Goal: Task Accomplishment & Management: Use online tool/utility

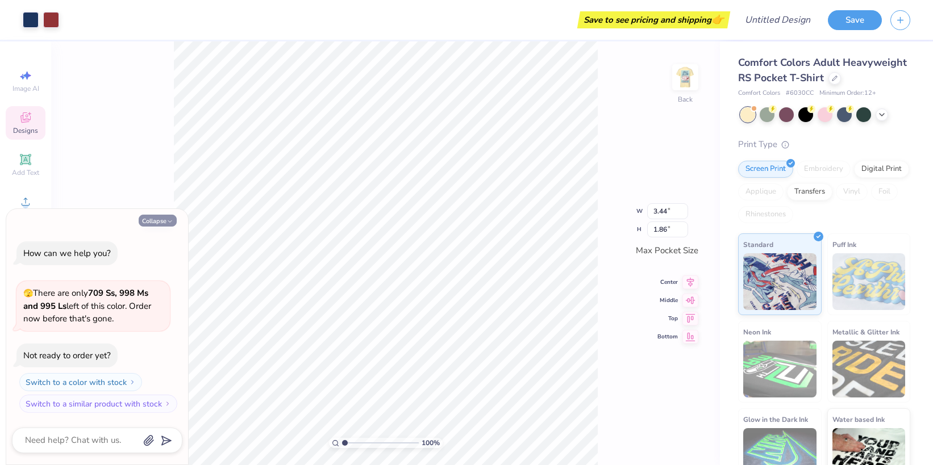
click at [151, 219] on button "Collapse" at bounding box center [158, 221] width 38 height 12
type textarea "x"
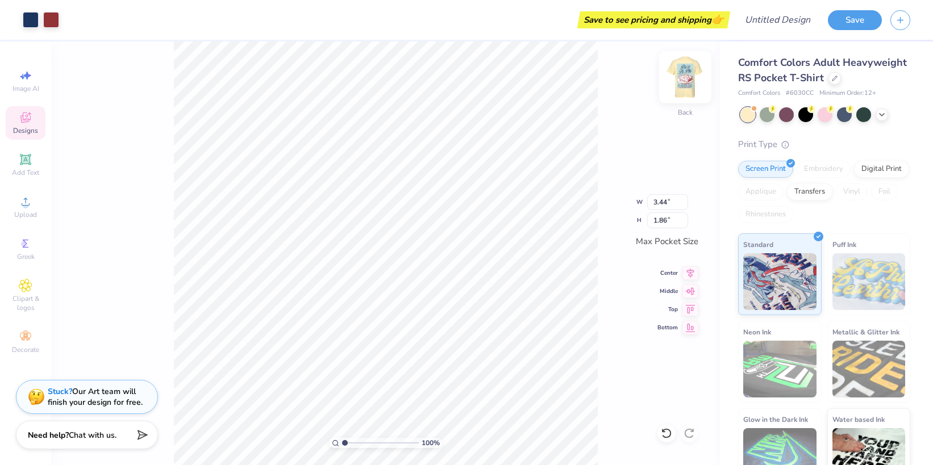
click at [688, 80] on img at bounding box center [685, 77] width 45 height 45
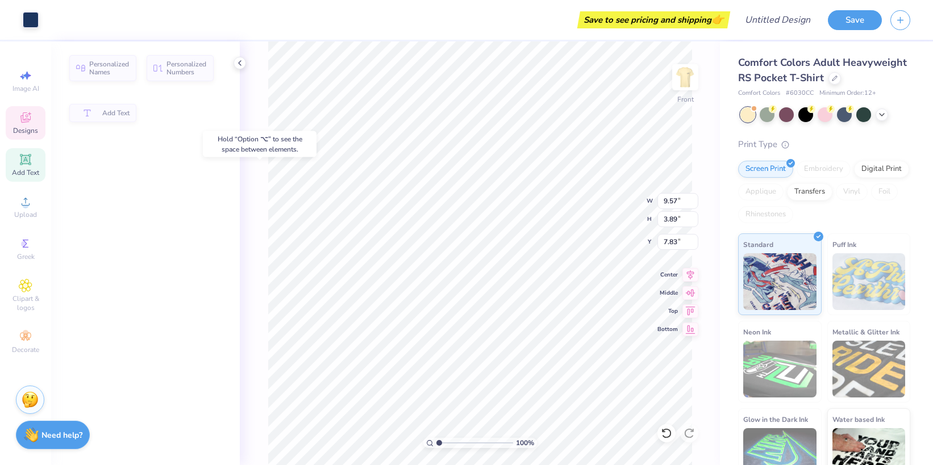
type input "9.57"
type input "3.89"
type input "7.83"
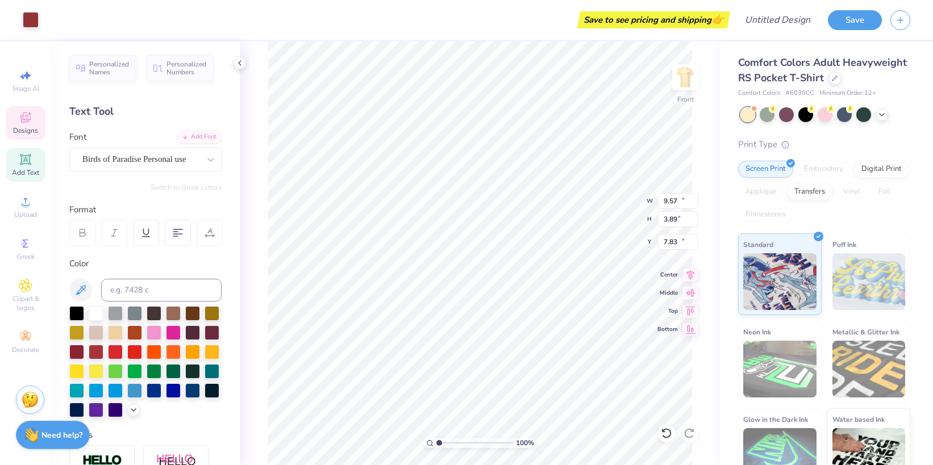
type input "11.31"
type input "6.98"
type input "12.34"
type textarea "P"
type textarea "A"
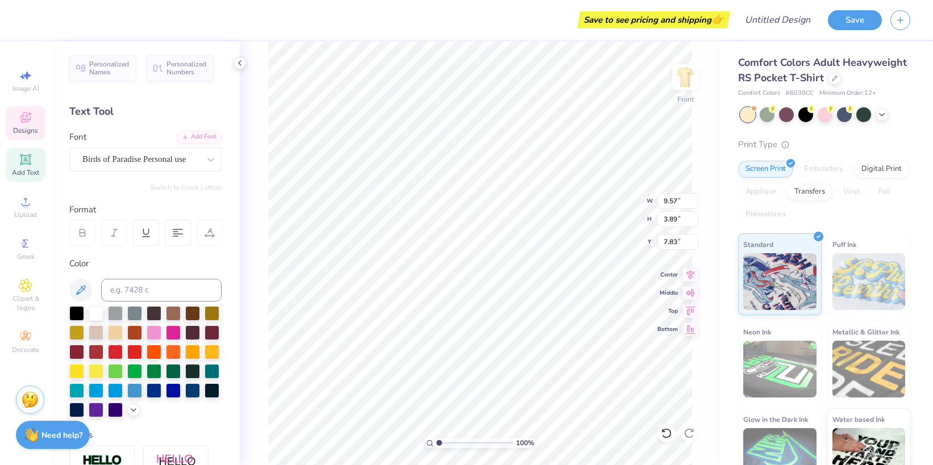
type textarea "Phi"
type input "2.34"
type input "0.80"
type input "5.33"
type input "7.20"
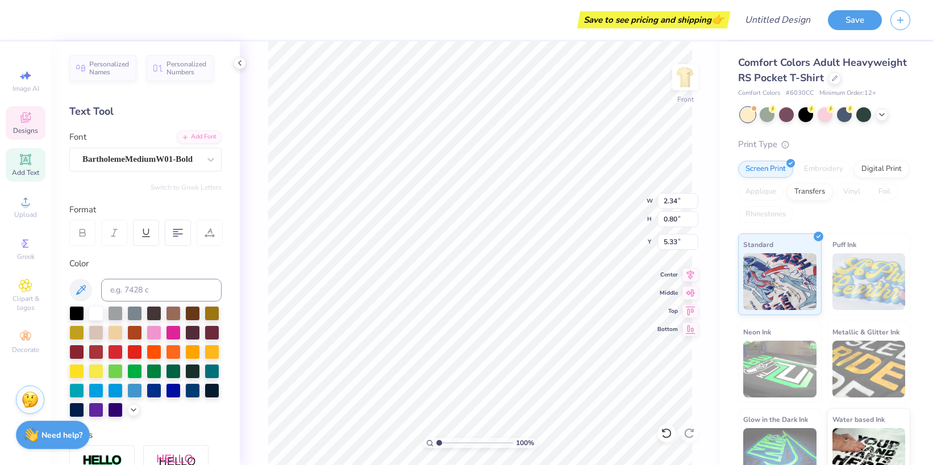
type input "3.24"
type input "5.24"
type input "8.15"
type input "1.45"
type input "10.90"
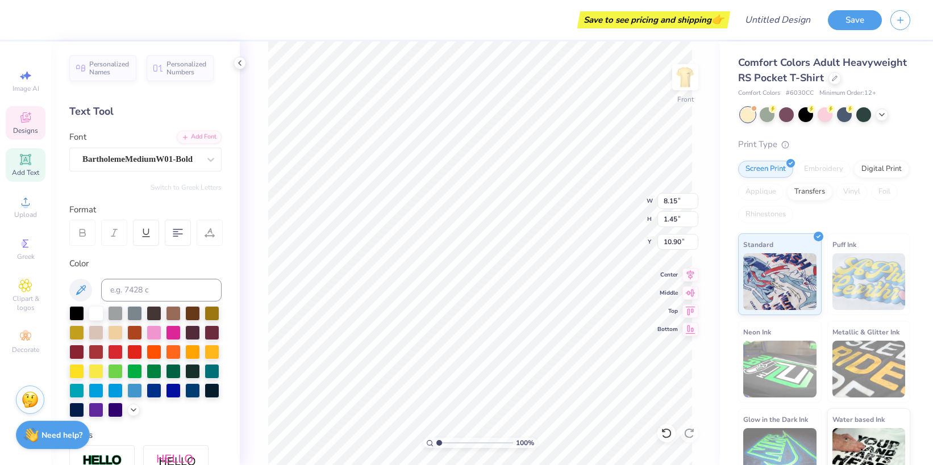
scroll to position [0, 4]
type textarea "NEW ORLEANS 2025"
type input "10.04"
type input "19.78"
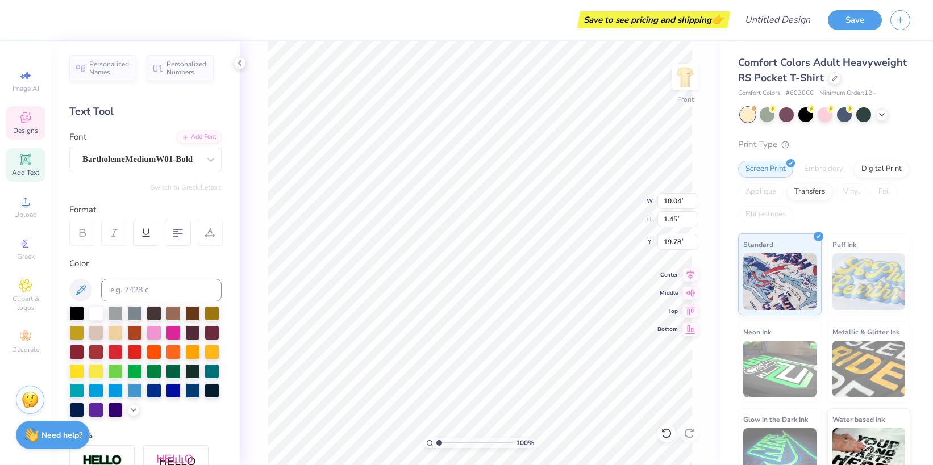
scroll to position [0, 3]
type textarea "Alpha Epsilon Phi"
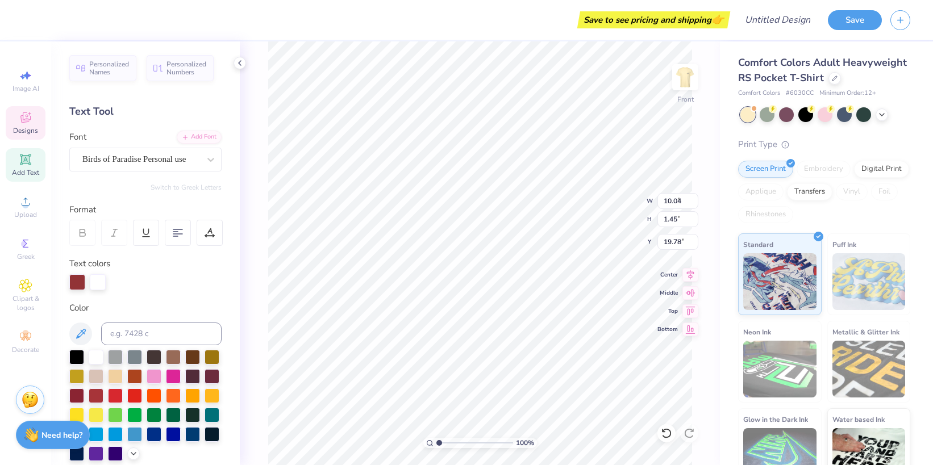
type input "8.08"
type input "0.91"
type input "21.39"
type input "11.98"
type input "17.98"
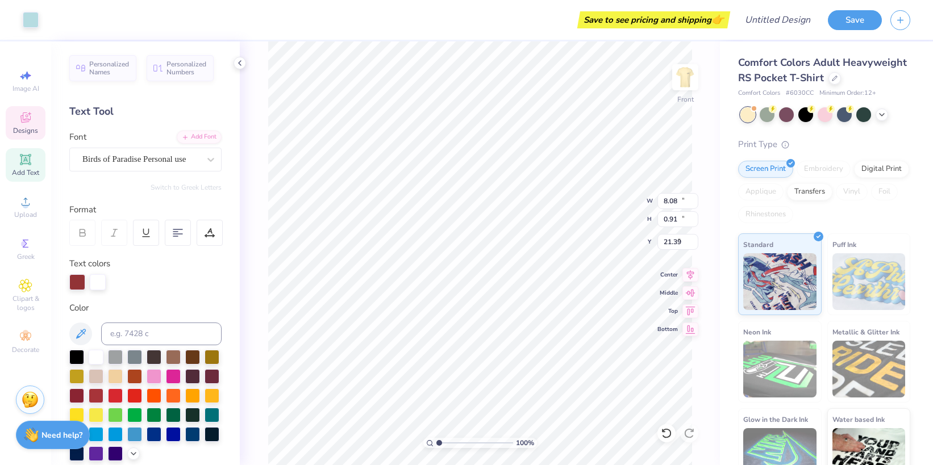
type input "4.55"
type input "8.08"
type input "0.91"
type input "21.39"
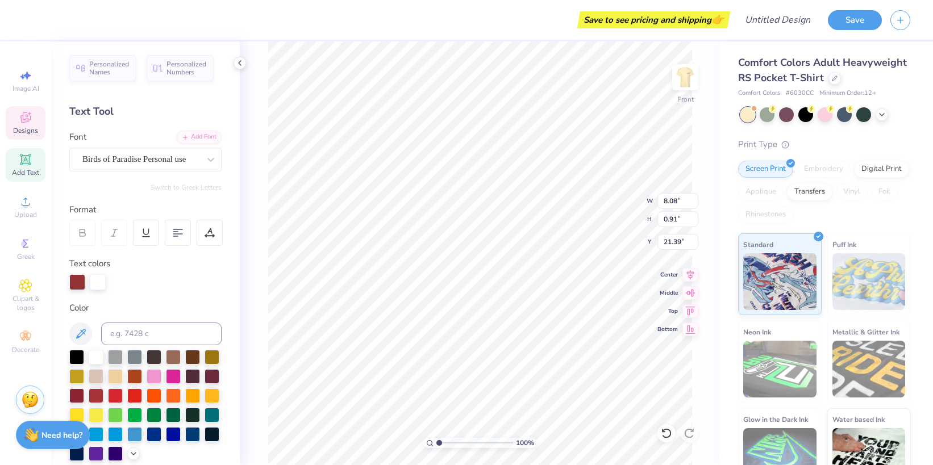
type textarea "Supporting Sharsheret & Egpaf"
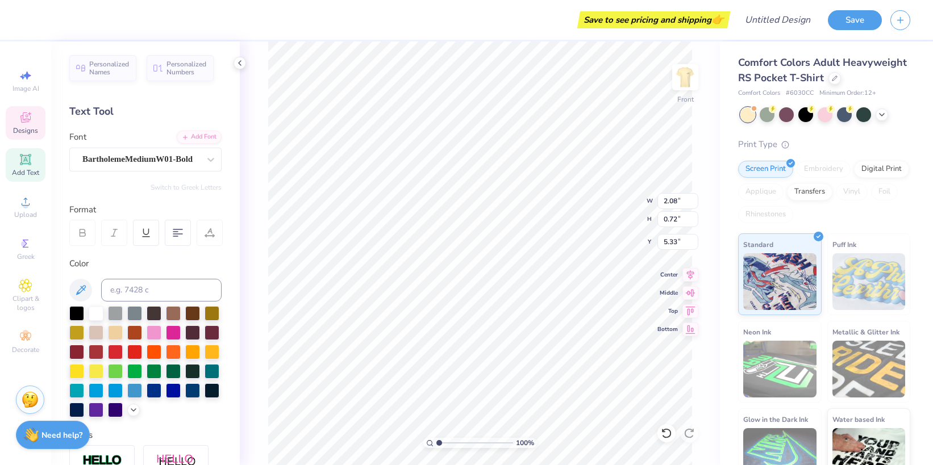
type input "2.08"
type input "0.72"
type textarea "2 0 2 5"
type input "8.18"
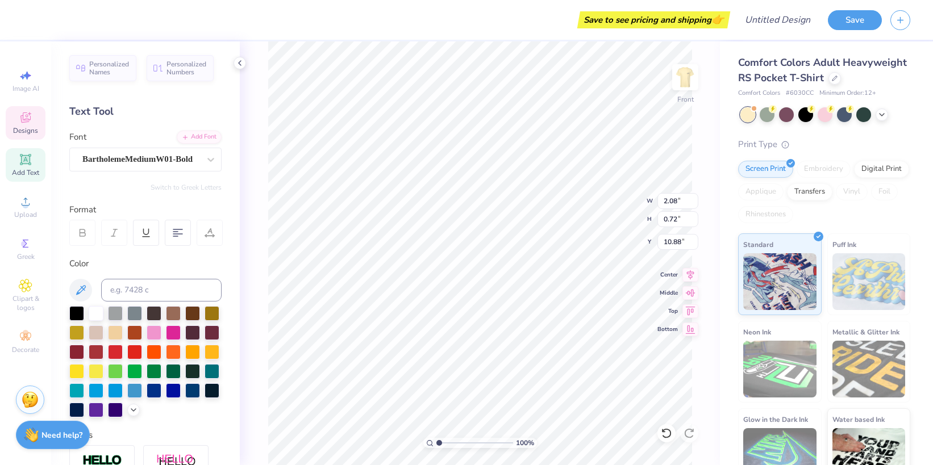
type input "1.47"
type input "10.88"
type input "9.57"
type input "4.12"
type input "8.23"
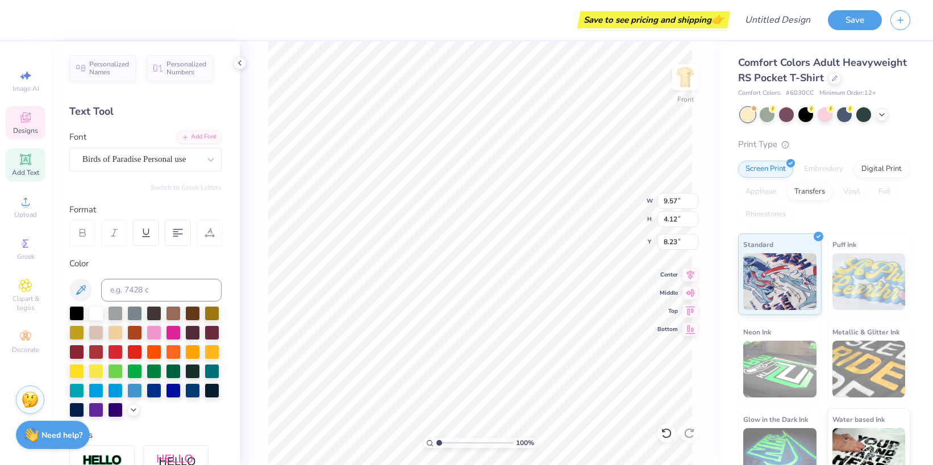
type input "7.20"
type input "3.24"
type input "5.33"
type input "9.57"
type input "4.12"
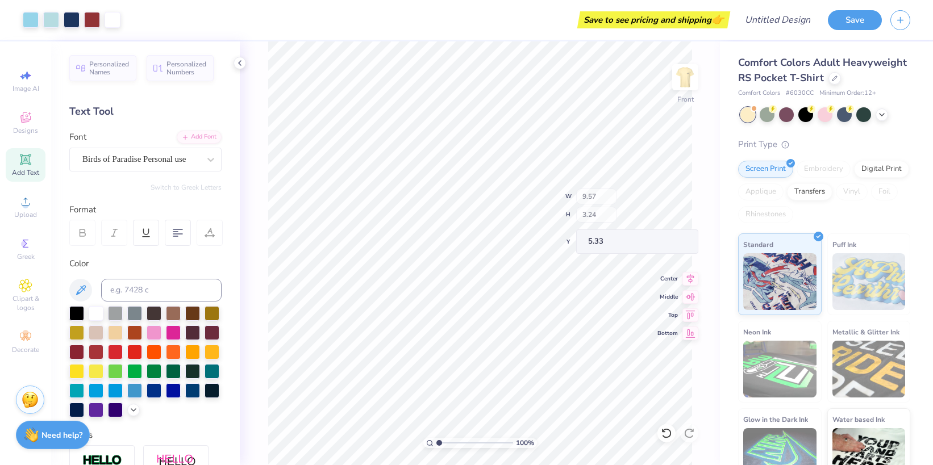
type input "8.23"
click at [242, 60] on icon at bounding box center [239, 63] width 9 height 9
type input "8.18"
type input "1.47"
type input "10.88"
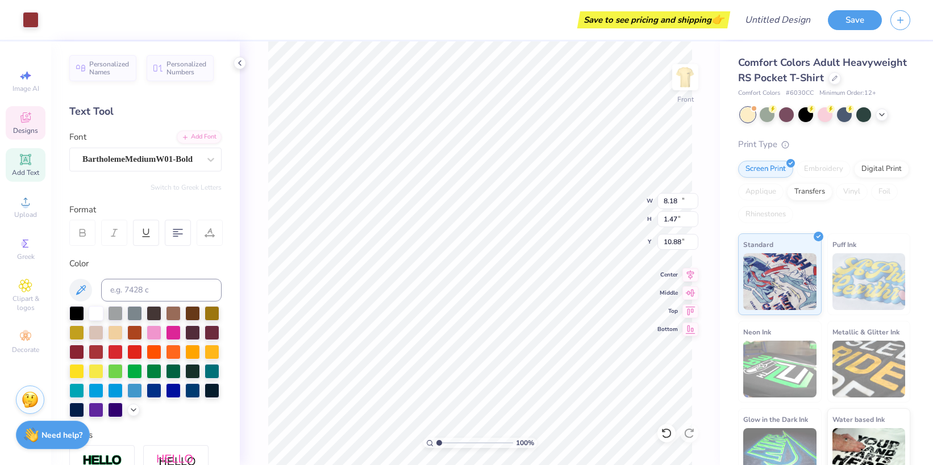
type input "11.31"
type input "6.98"
type input "12.77"
type input "8.18"
type input "1.47"
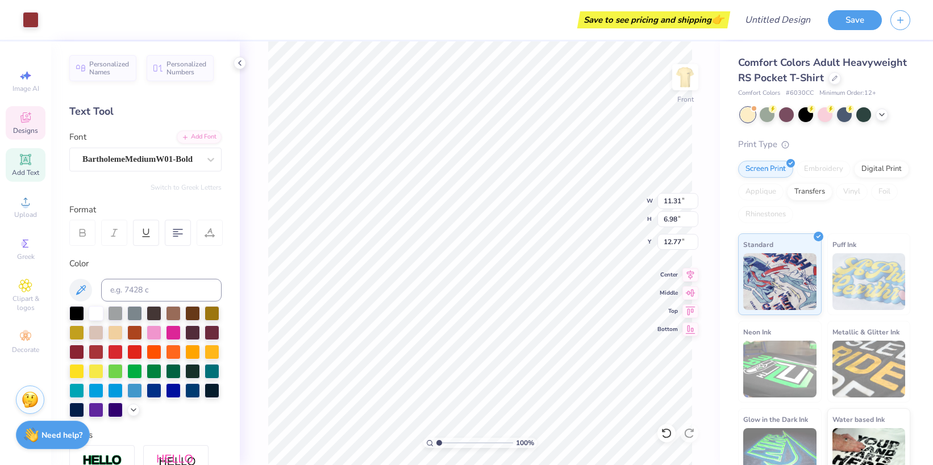
type input "11.30"
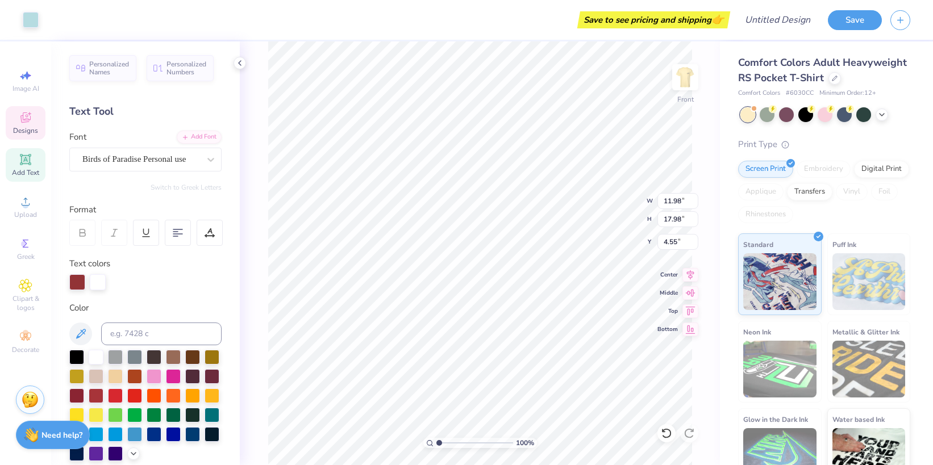
type input "11.98"
type input "17.98"
type input "4.55"
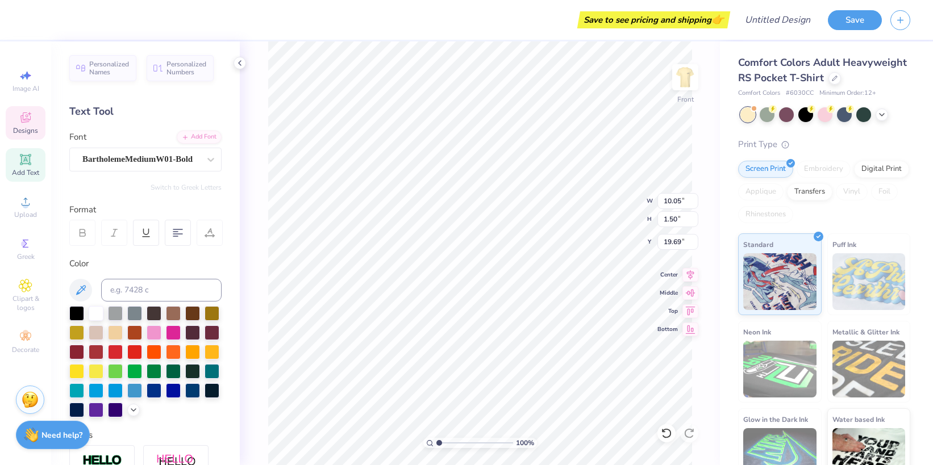
type input "19.75"
type input "10.11"
type input "6.24"
type input "12.77"
type input "9.73"
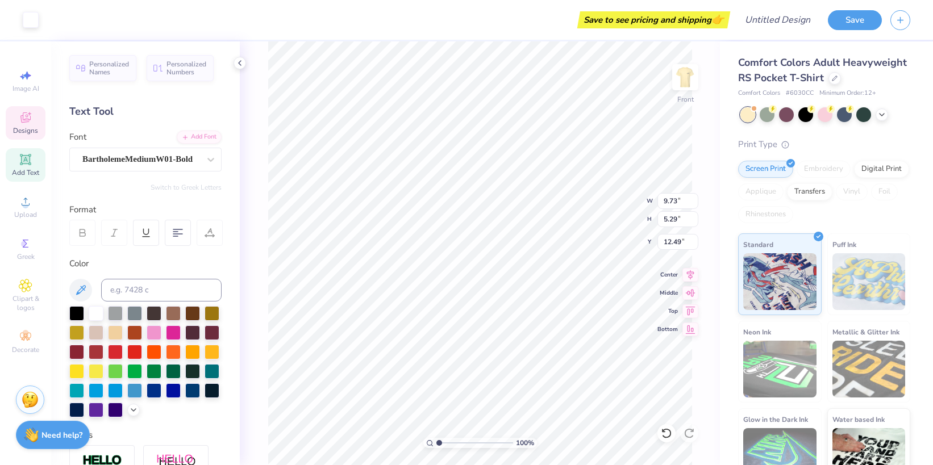
type input "5.29"
type input "12.49"
type input "9.43"
type input "5.12"
type input "12.65"
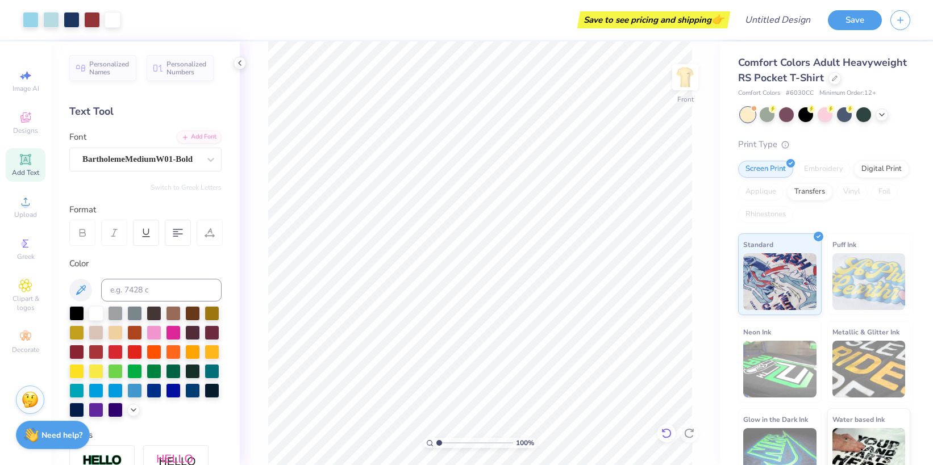
click at [665, 434] on icon at bounding box center [666, 433] width 11 height 11
click at [691, 432] on icon at bounding box center [689, 433] width 11 height 11
click at [689, 76] on img at bounding box center [685, 77] width 45 height 45
click at [694, 53] on div "100 % Front" at bounding box center [480, 253] width 480 height 424
click at [692, 79] on img at bounding box center [685, 77] width 23 height 23
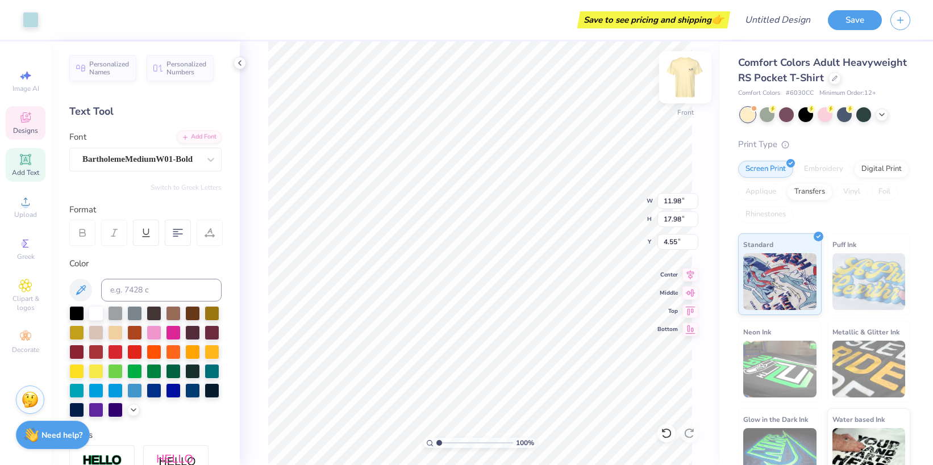
click at [683, 88] on img at bounding box center [685, 77] width 45 height 45
click at [704, 88] on div "100 % Front W 11.98 11.98 " H 17.98 17.98 " Y 4.55 4.55 " Center Middle Top Bot…" at bounding box center [480, 253] width 480 height 424
click at [691, 80] on img at bounding box center [685, 77] width 45 height 45
type textarea "P"
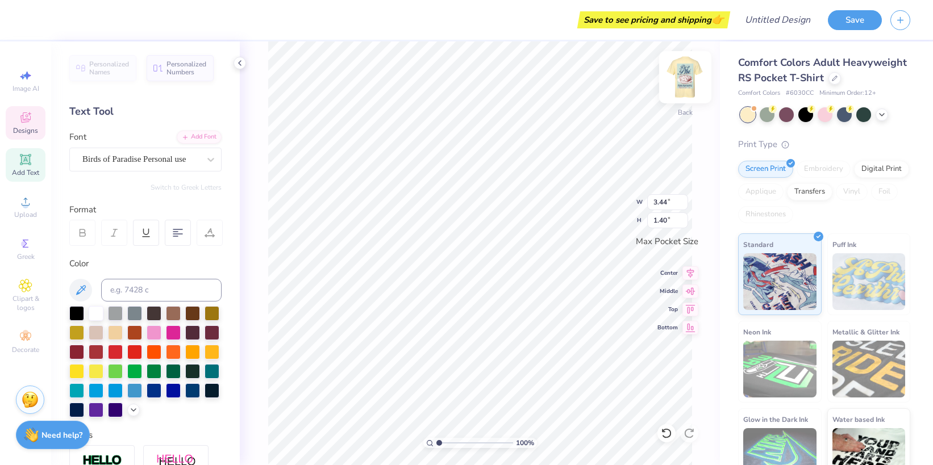
type textarea "AEPHI"
type textarea "H I L A N T H R O P Y 2025"
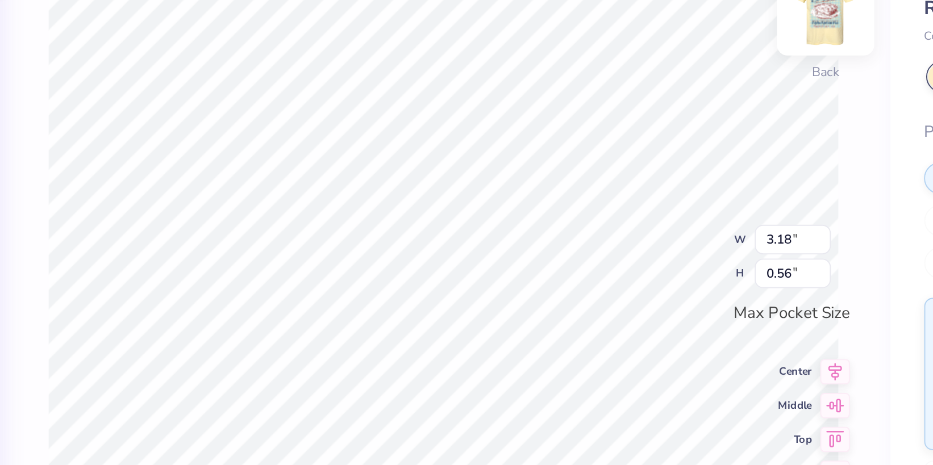
type textarea "Ph I L A N T H R O P Y 2025"
type textarea "PhHI L A N T H R O P Y 2025"
type textarea "PHIL A N T H R O P Y 2025"
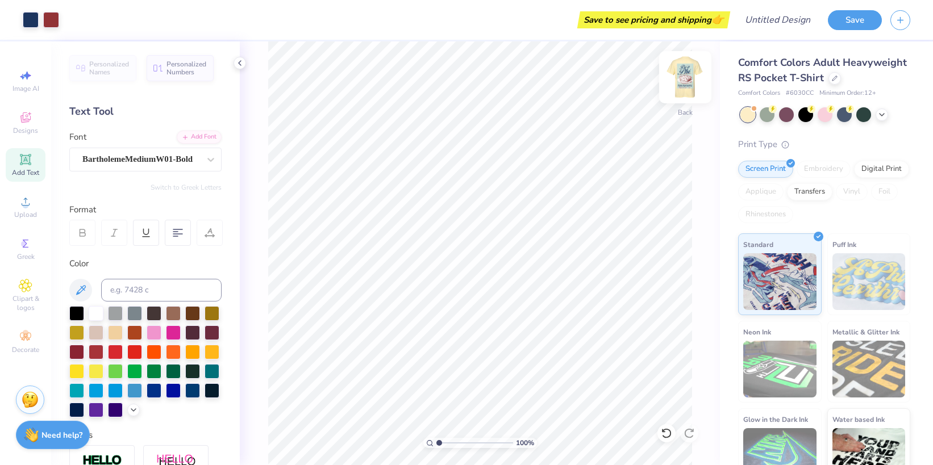
click at [683, 77] on img at bounding box center [685, 77] width 45 height 45
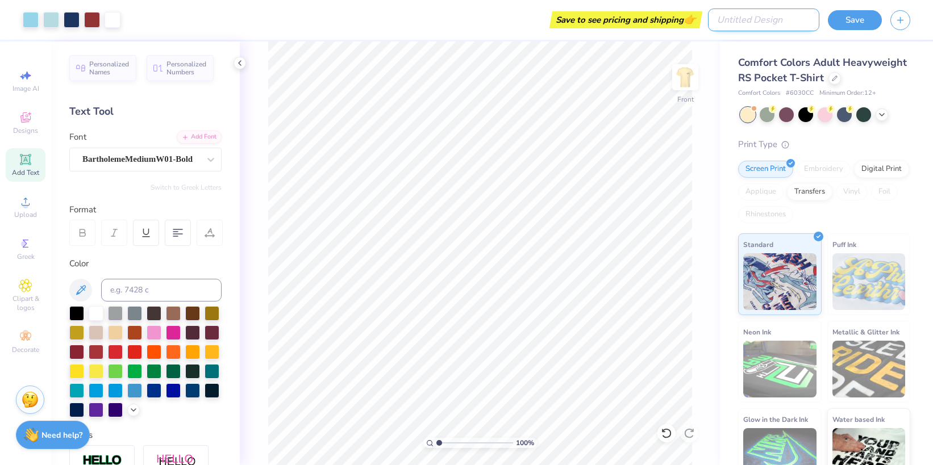
click at [778, 21] on input "Design Title" at bounding box center [763, 20] width 111 height 23
type input "Pi a Phi"
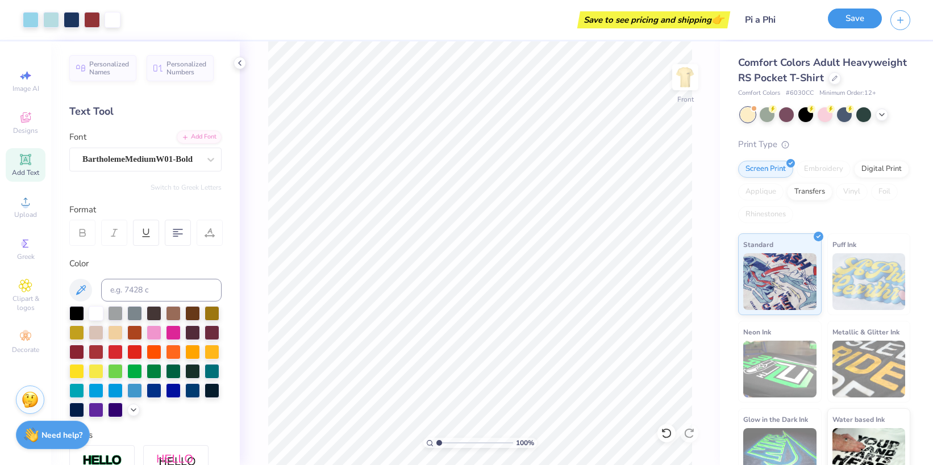
click at [851, 20] on button "Save" at bounding box center [855, 19] width 54 height 20
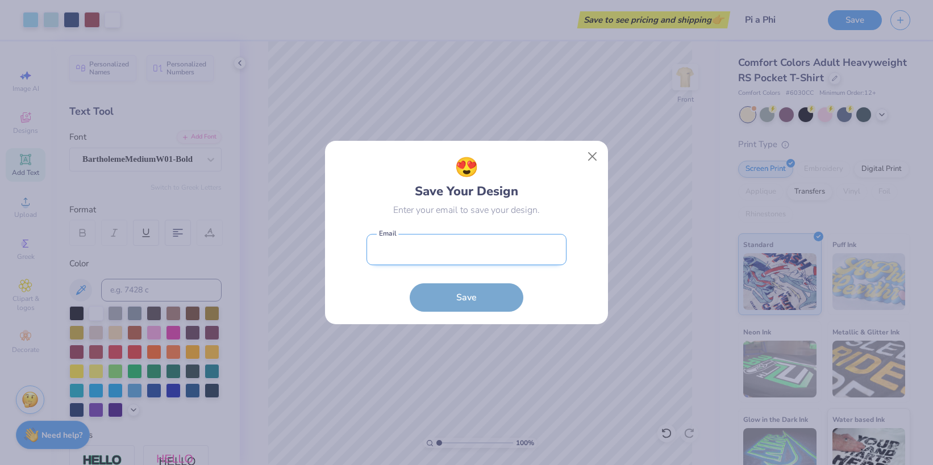
click at [474, 259] on input "email" at bounding box center [466, 249] width 200 height 31
type input "goldiebraun11@gmail.com"
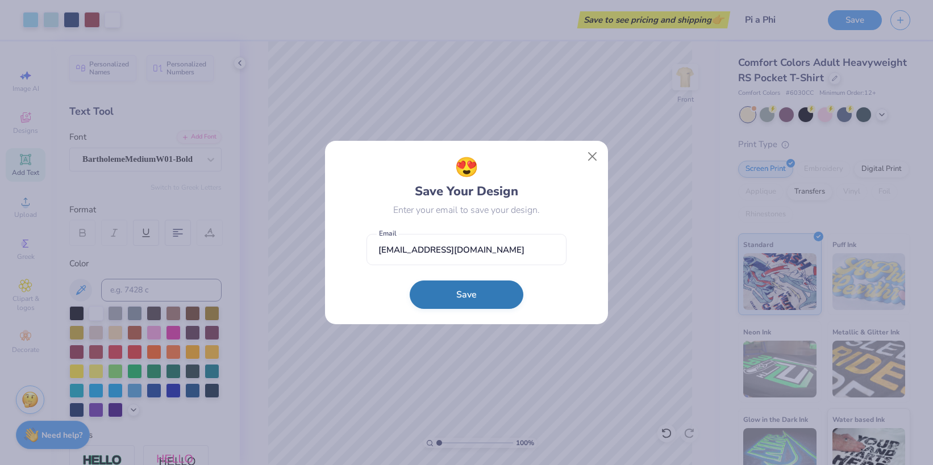
click at [485, 289] on button "Save" at bounding box center [467, 295] width 114 height 28
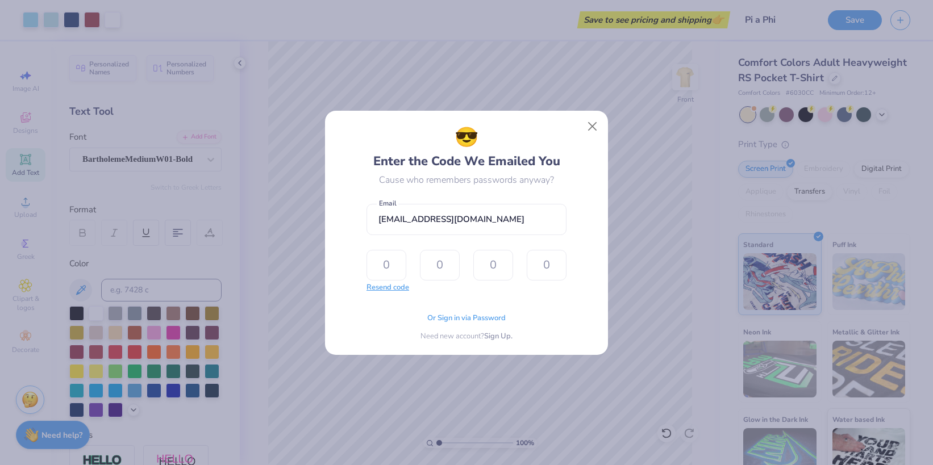
click at [391, 285] on button "Resend code" at bounding box center [387, 287] width 43 height 11
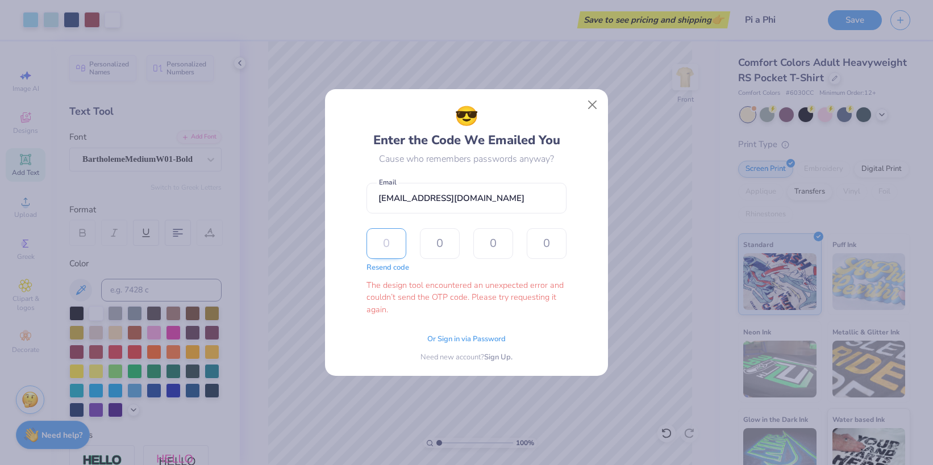
click at [389, 242] on input "text" at bounding box center [386, 243] width 40 height 31
click at [590, 107] on button "Close" at bounding box center [593, 105] width 22 height 22
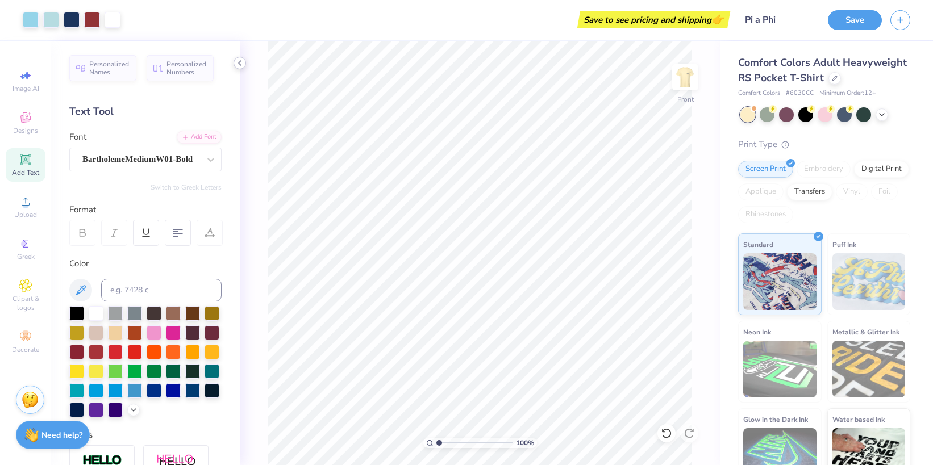
click at [241, 68] on div at bounding box center [240, 63] width 13 height 13
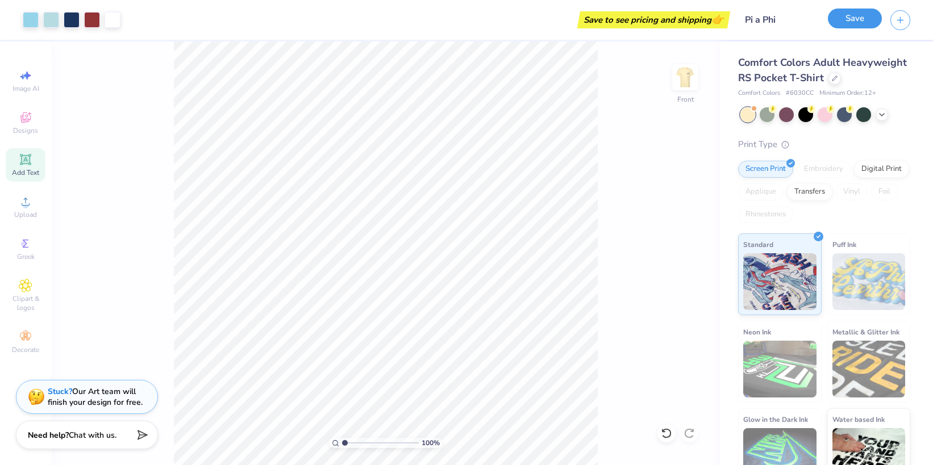
click at [863, 24] on button "Save" at bounding box center [855, 19] width 54 height 20
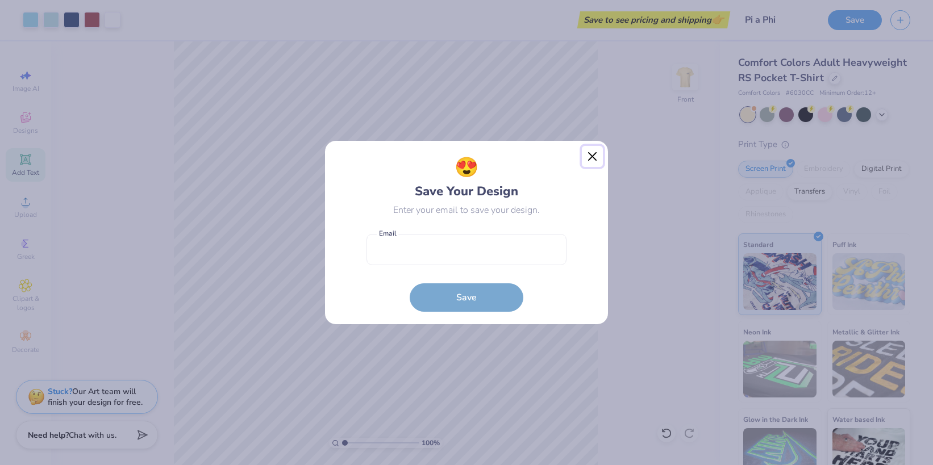
click at [593, 156] on button "Close" at bounding box center [593, 157] width 22 height 22
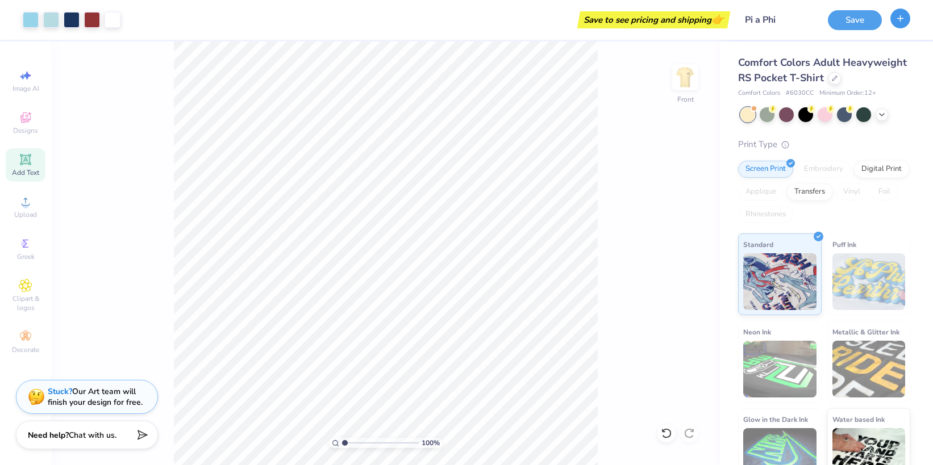
click at [901, 14] on icon "button" at bounding box center [901, 19] width 10 height 10
click at [899, 20] on icon "button" at bounding box center [901, 19] width 10 height 10
click at [908, 19] on button "button" at bounding box center [900, 19] width 20 height 20
click at [901, 20] on line "button" at bounding box center [901, 18] width 0 height 6
click at [901, 21] on icon "button" at bounding box center [901, 19] width 10 height 10
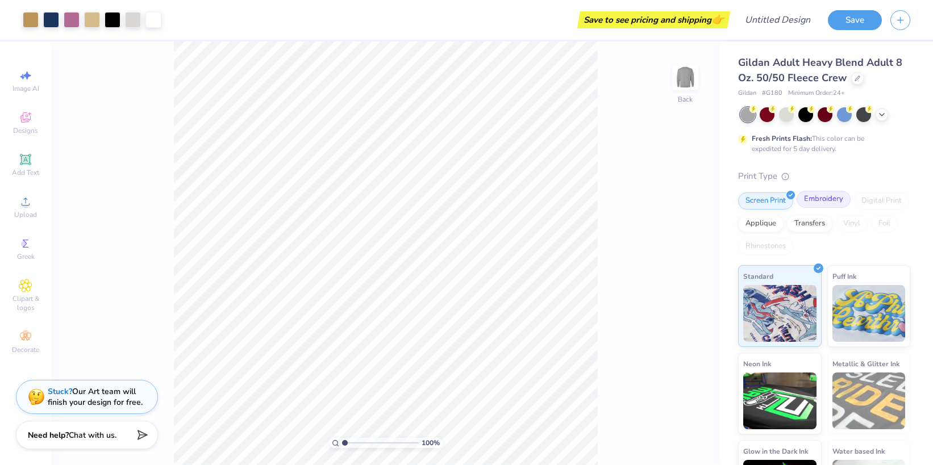
click at [817, 203] on div "Embroidery" at bounding box center [824, 199] width 54 height 17
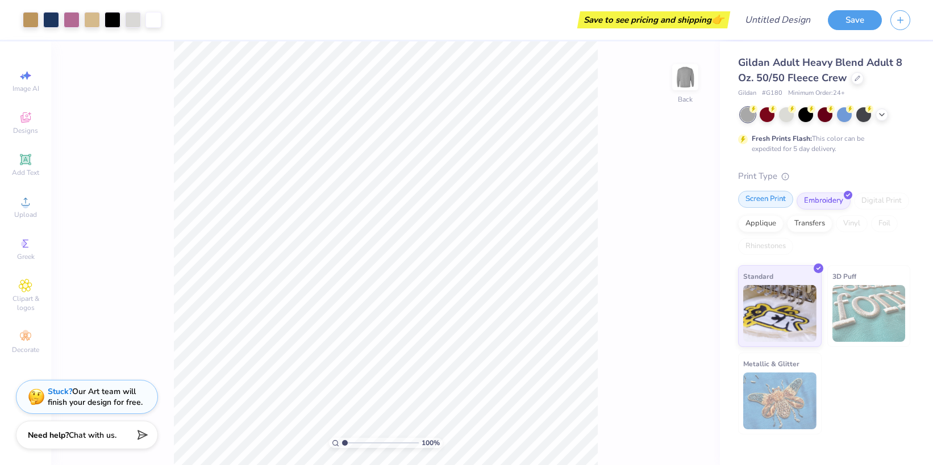
click at [770, 205] on div "Screen Print" at bounding box center [765, 199] width 55 height 17
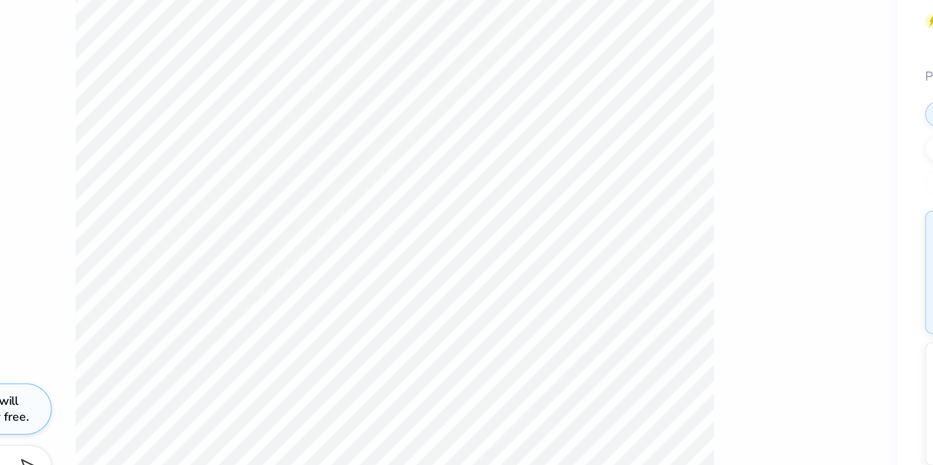
click at [605, 214] on div "100 % Back" at bounding box center [385, 253] width 669 height 424
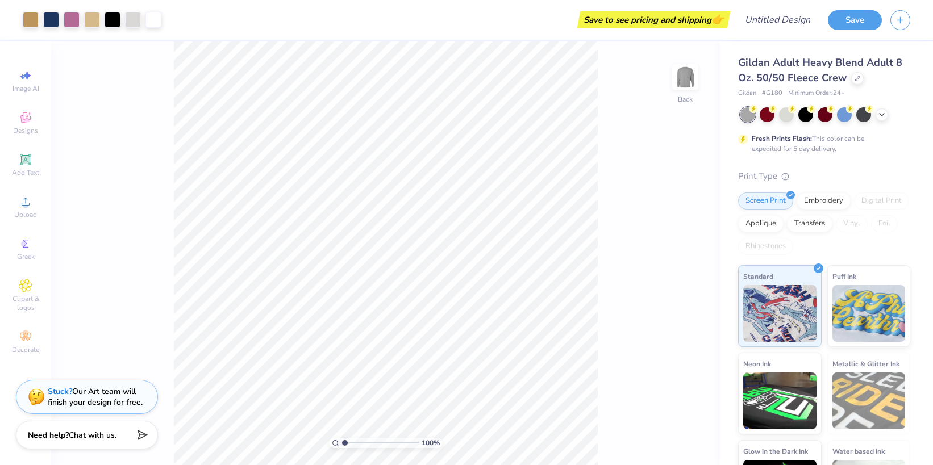
scroll to position [57, 0]
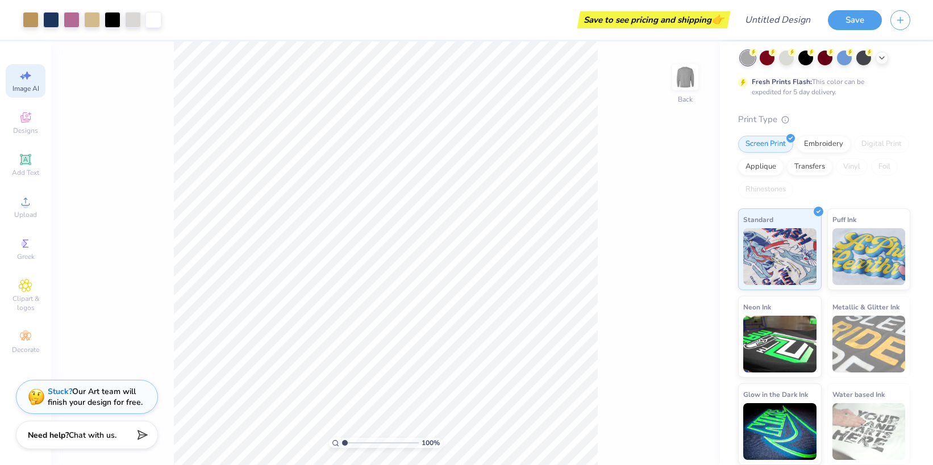
click at [35, 78] on div "Image AI" at bounding box center [26, 81] width 40 height 34
select select "4"
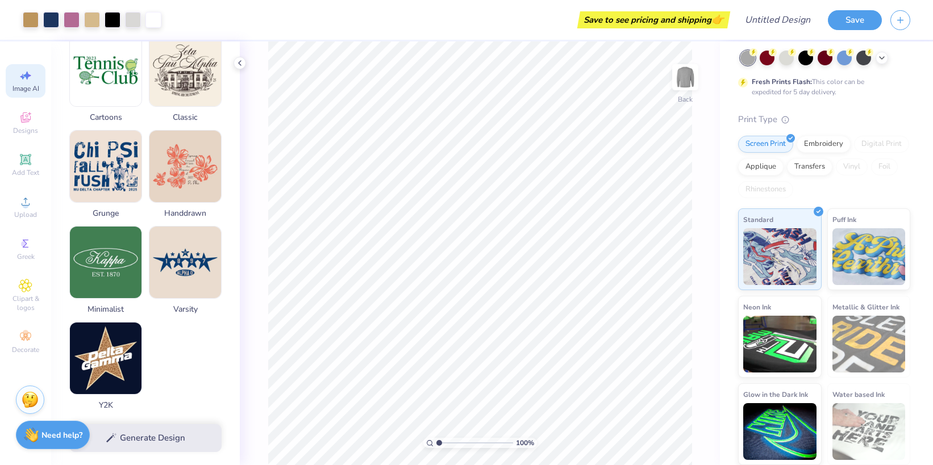
scroll to position [466, 0]
click at [907, 19] on button "button" at bounding box center [900, 19] width 20 height 20
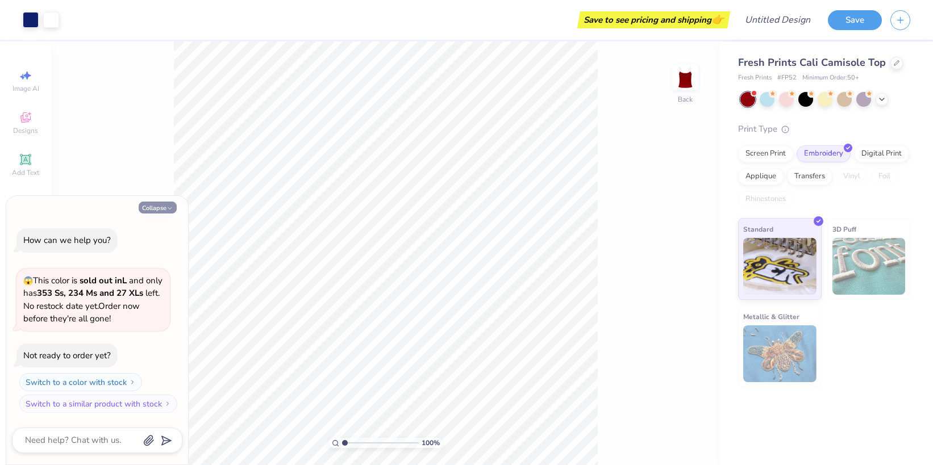
click at [163, 206] on button "Collapse" at bounding box center [158, 208] width 38 height 12
type textarea "x"
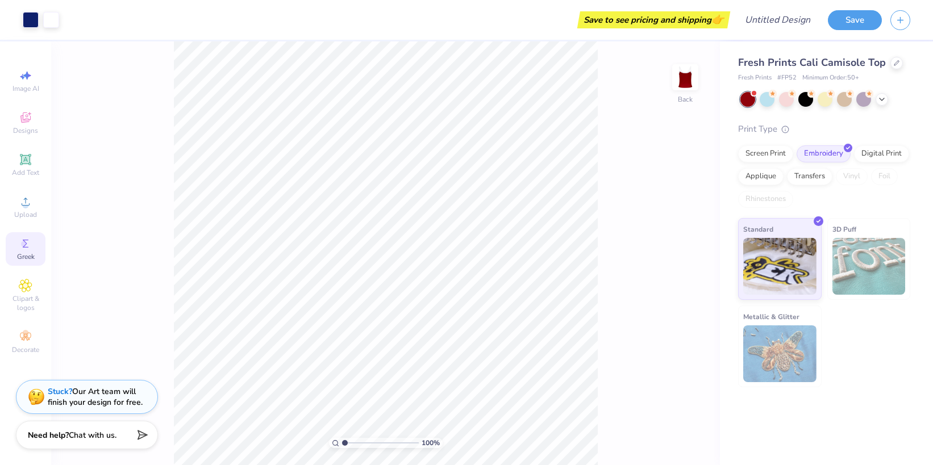
click at [30, 245] on icon at bounding box center [26, 244] width 14 height 14
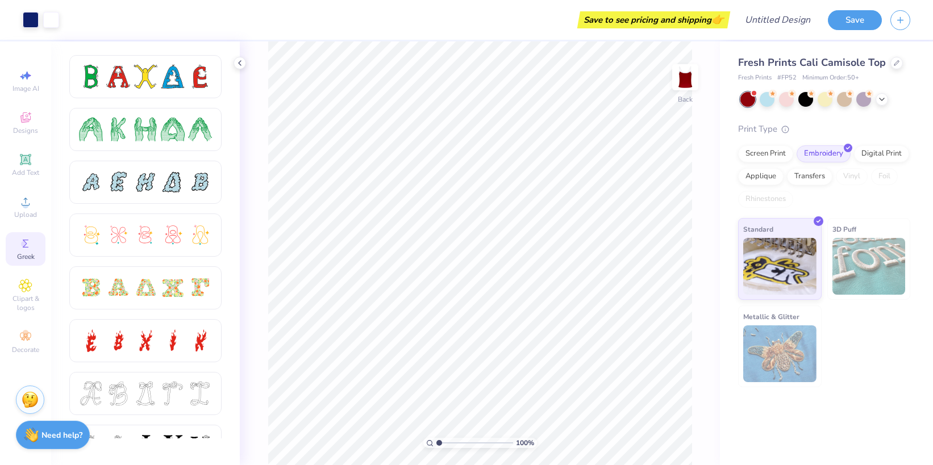
scroll to position [161, 0]
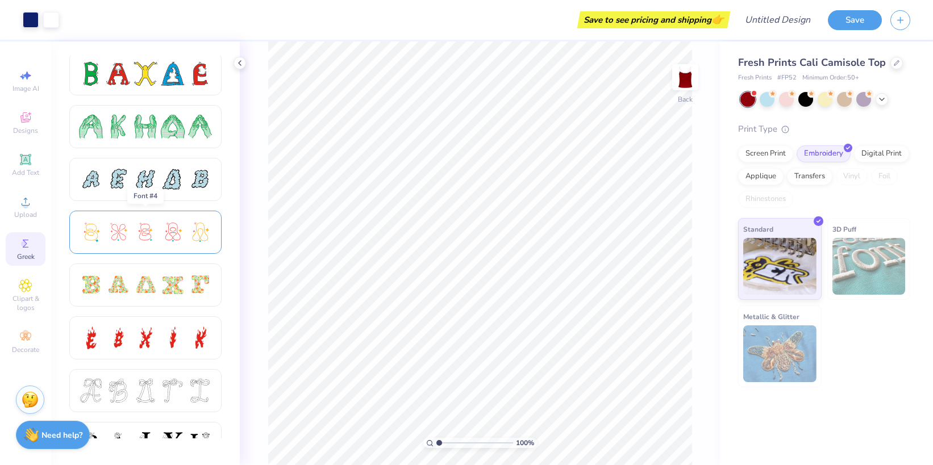
click at [174, 233] on div at bounding box center [173, 232] width 24 height 24
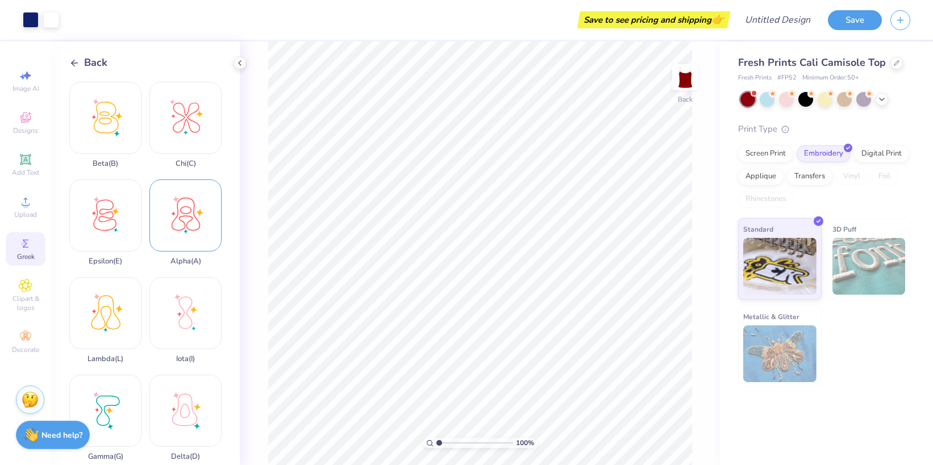
click at [190, 215] on div "Alpha ( A )" at bounding box center [185, 223] width 72 height 86
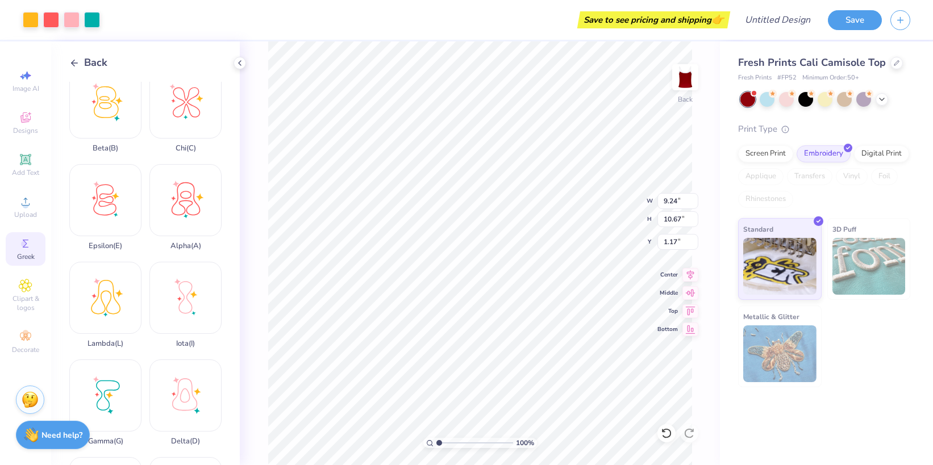
scroll to position [19, 0]
click at [122, 186] on div "Epsilon ( E )" at bounding box center [105, 203] width 72 height 86
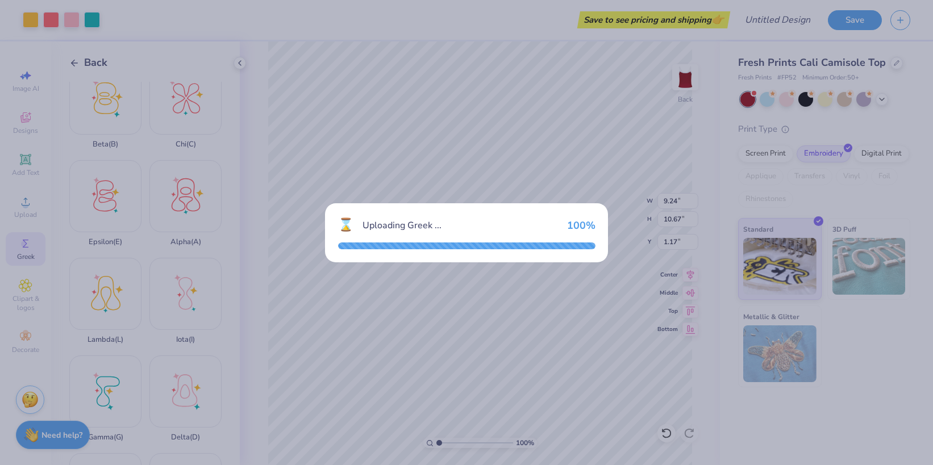
type input "12.00"
type input "0.50"
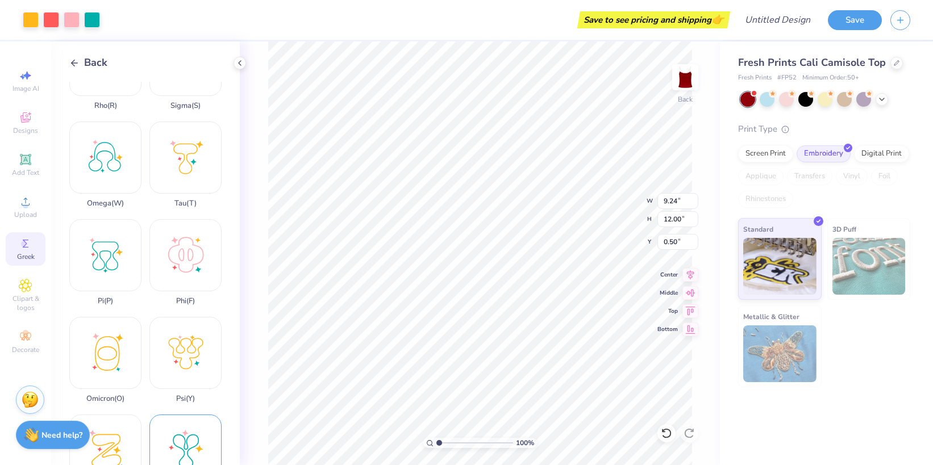
scroll to position [645, 0]
click at [185, 253] on div "Phi ( F )" at bounding box center [185, 262] width 72 height 86
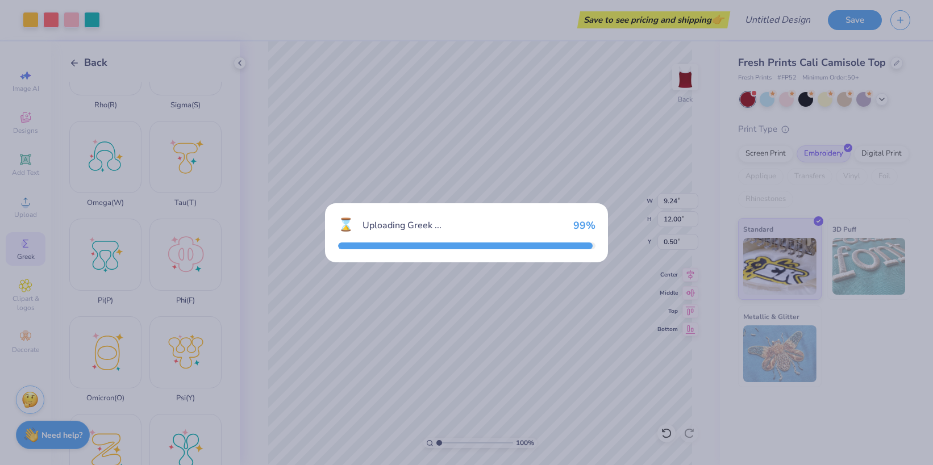
type input "9.39"
type input "1.81"
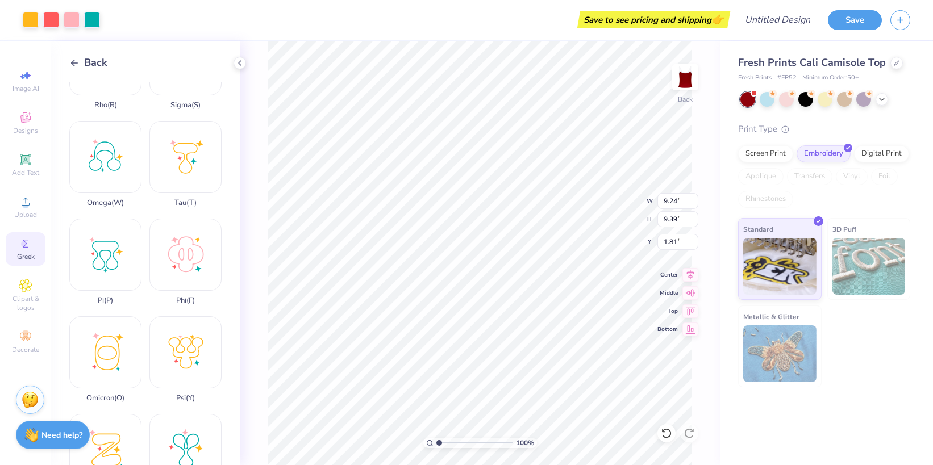
type input "4.39"
type input "4.46"
type input "6.73"
type input "9.24"
type input "12.00"
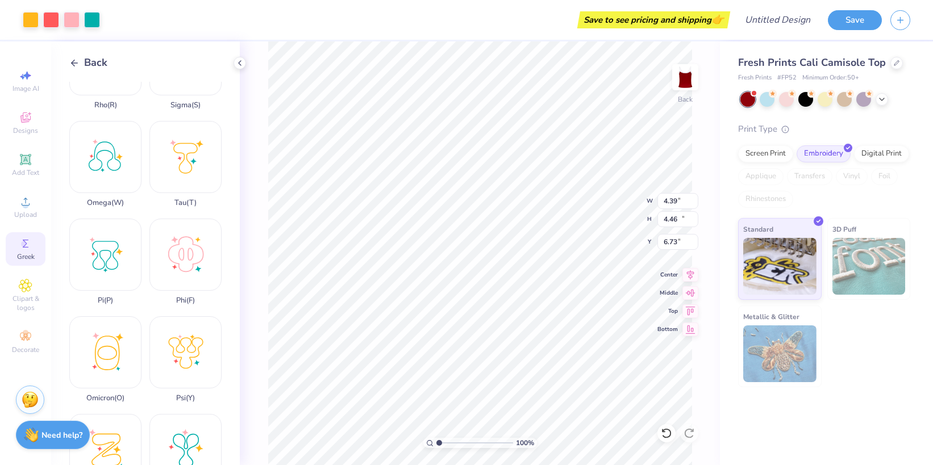
type input "0.50"
type input "3.96"
type input "5.13"
type input "7.36"
type input "4.39"
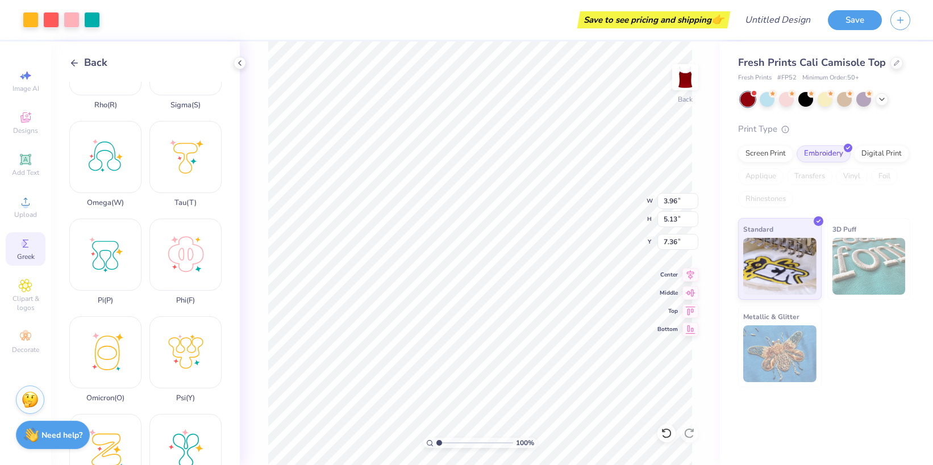
type input "4.46"
type input "6.73"
type input "9.24"
type input "10.67"
type input "1.17"
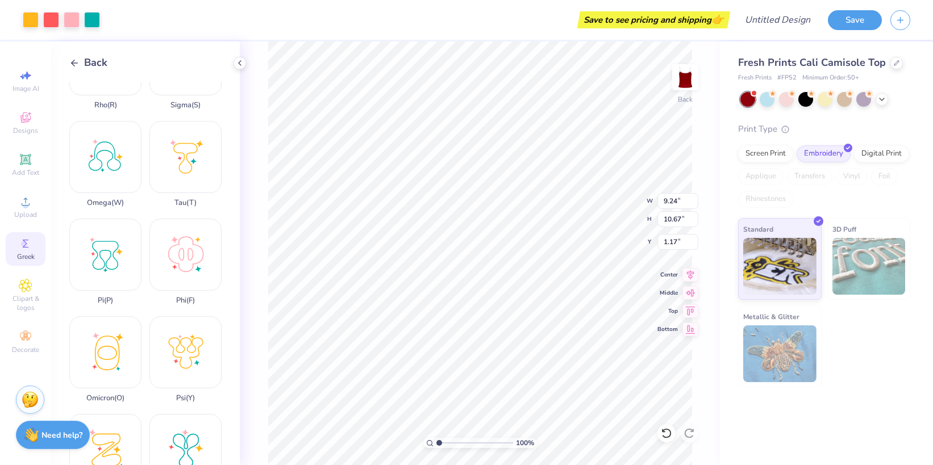
type input "2.78"
type input "3.21"
type input "8.62"
type input "4.39"
type input "4.46"
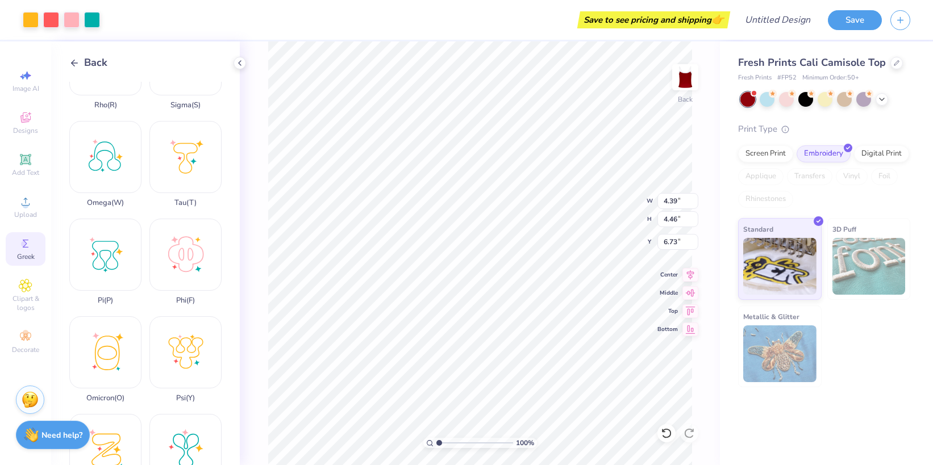
type input "2.04"
type input "4.07"
type input "1.57"
type input "2.04"
type input "1.56"
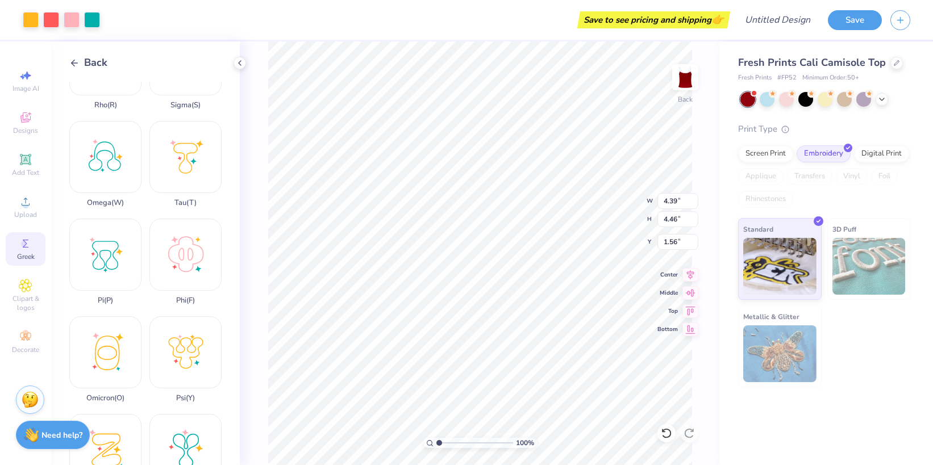
type input "3.96"
type input "5.13"
type input "1.37"
type input "2.78"
type input "3.21"
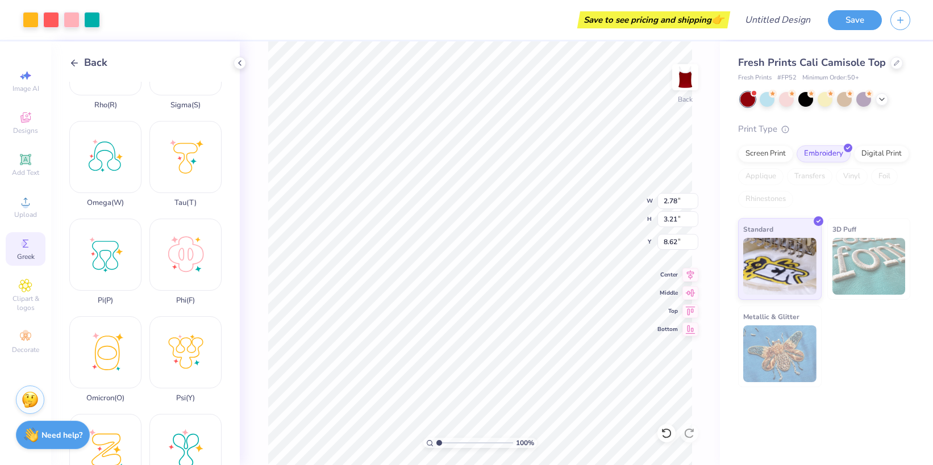
type input "2.18"
click at [76, 63] on line at bounding box center [75, 63] width 6 height 0
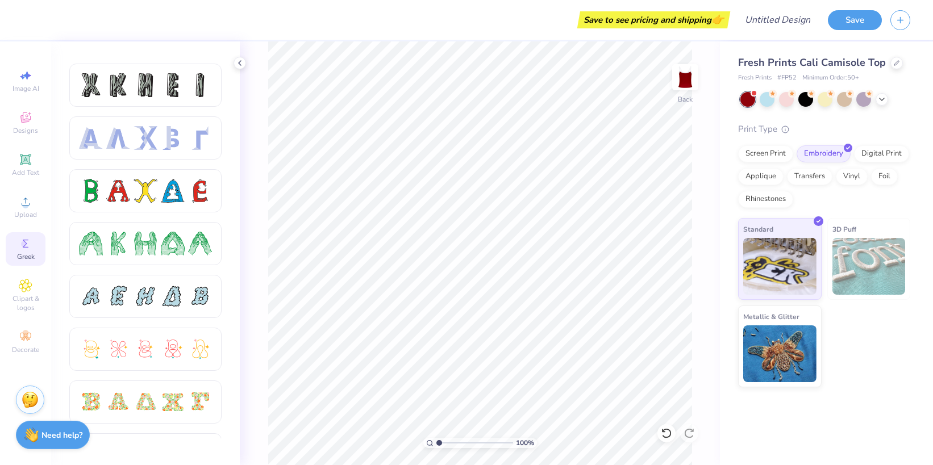
scroll to position [0, 0]
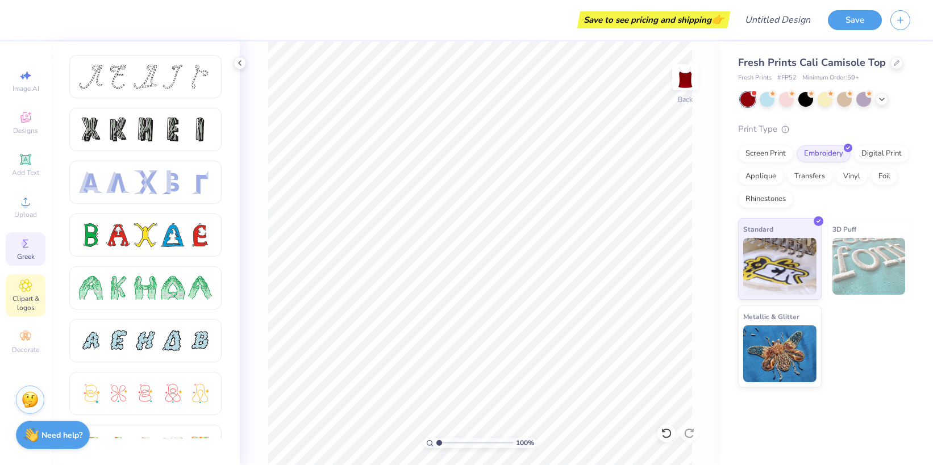
click at [27, 278] on div "Clipart & logos" at bounding box center [26, 295] width 40 height 43
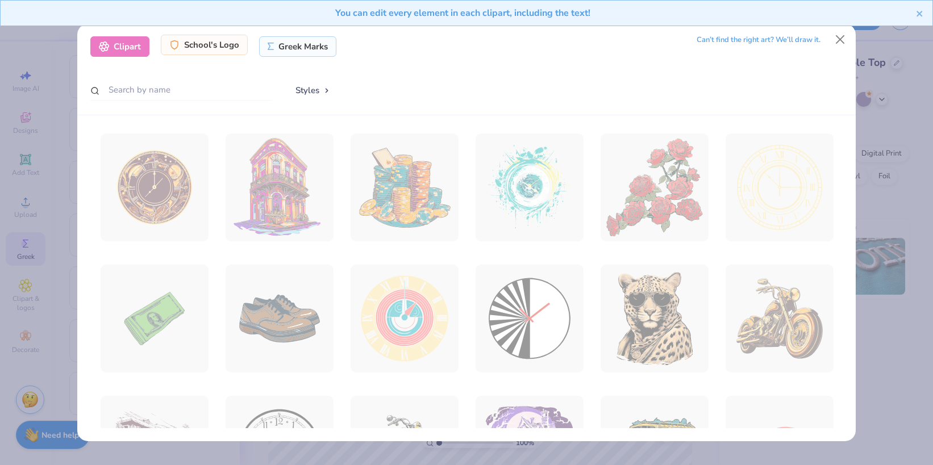
click at [223, 47] on div "School's Logo" at bounding box center [204, 45] width 87 height 20
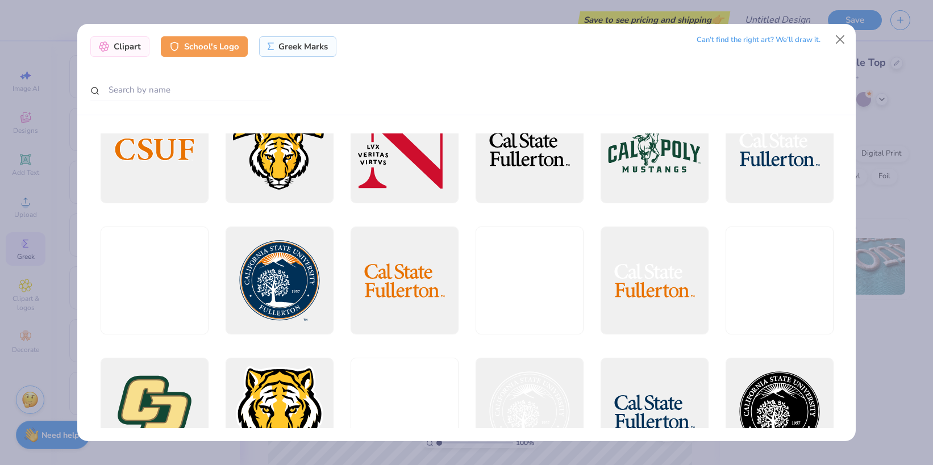
scroll to position [2403, 0]
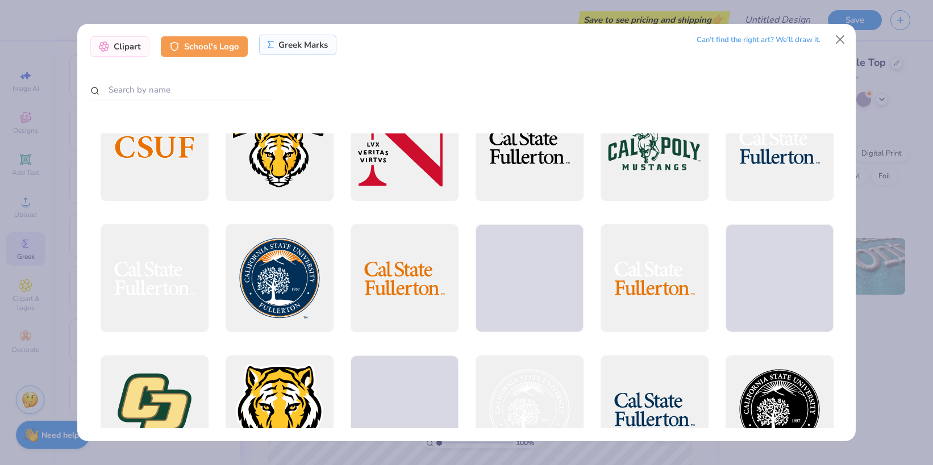
click at [298, 43] on div "Greek Marks" at bounding box center [298, 45] width 78 height 20
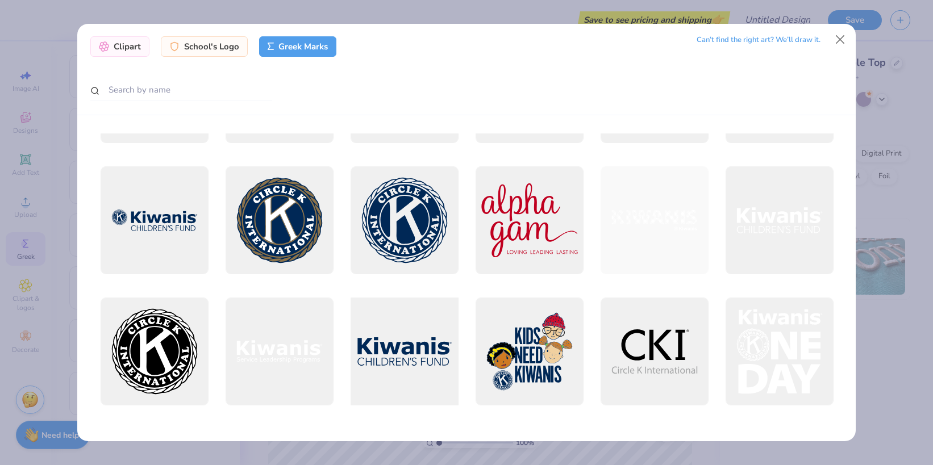
scroll to position [3509, 0]
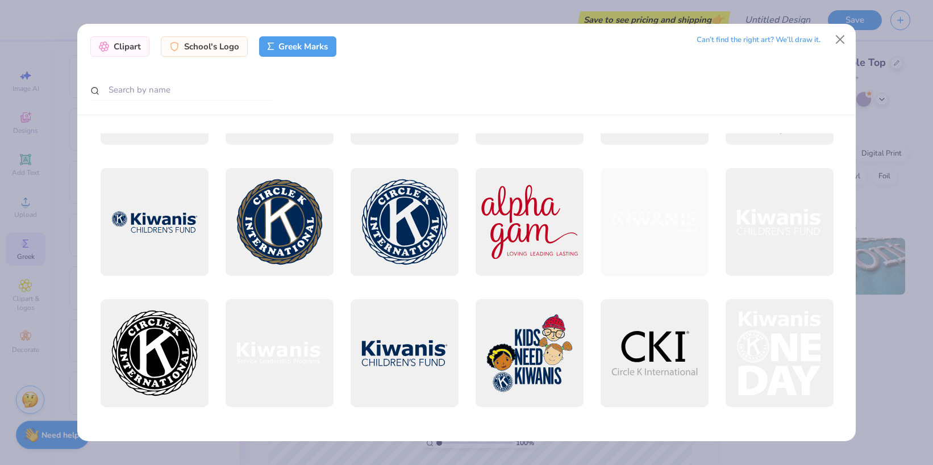
click at [327, 102] on div "Clipart School's Logo Greek Marks Can’t find the right art? We’ll draw it." at bounding box center [466, 69] width 778 height 91
click at [165, 94] on input "text" at bounding box center [181, 90] width 182 height 21
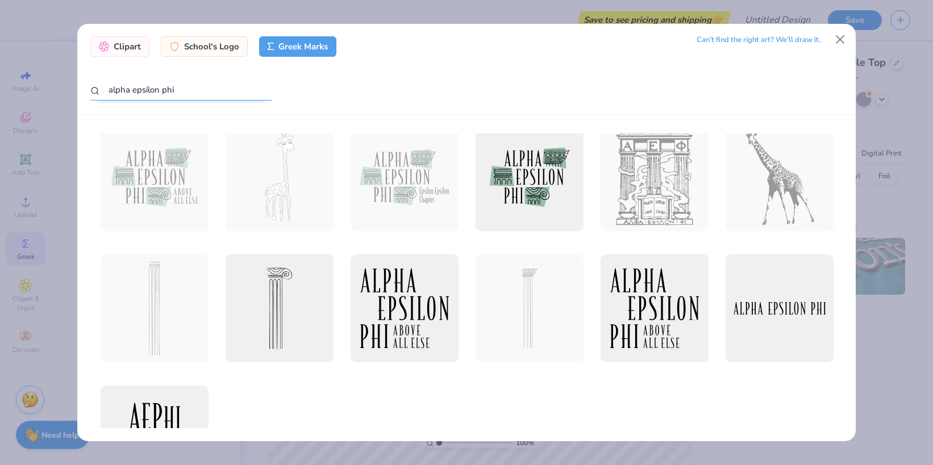
scroll to position [0, 0]
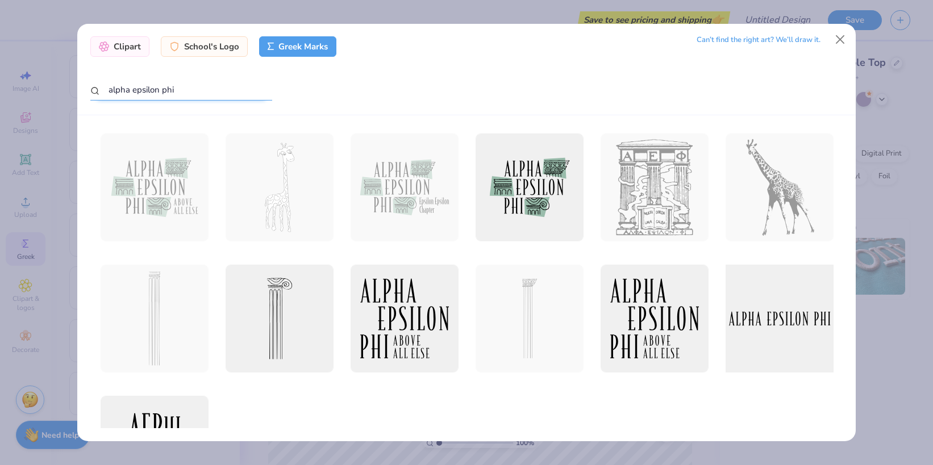
type input "alpha epsilon phi"
click at [773, 326] on div at bounding box center [779, 319] width 119 height 119
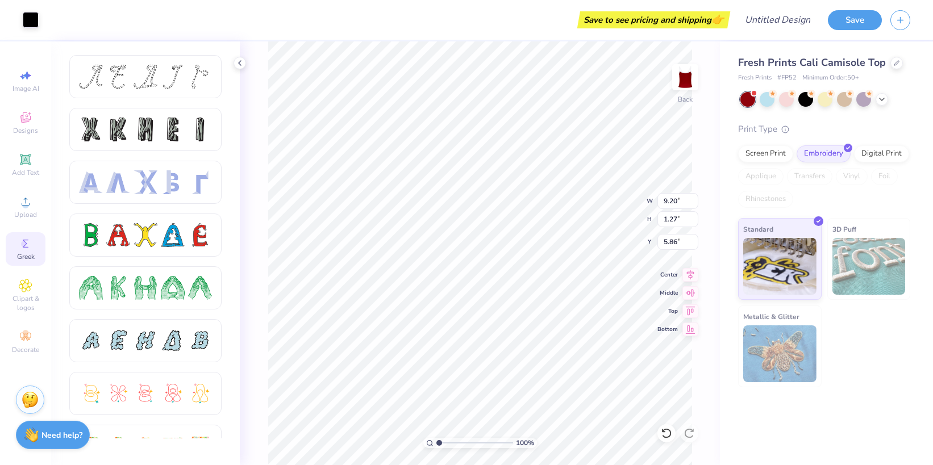
type input "1.61"
type input "7.30"
type input "1.01"
type input "1.59"
type input "2.04"
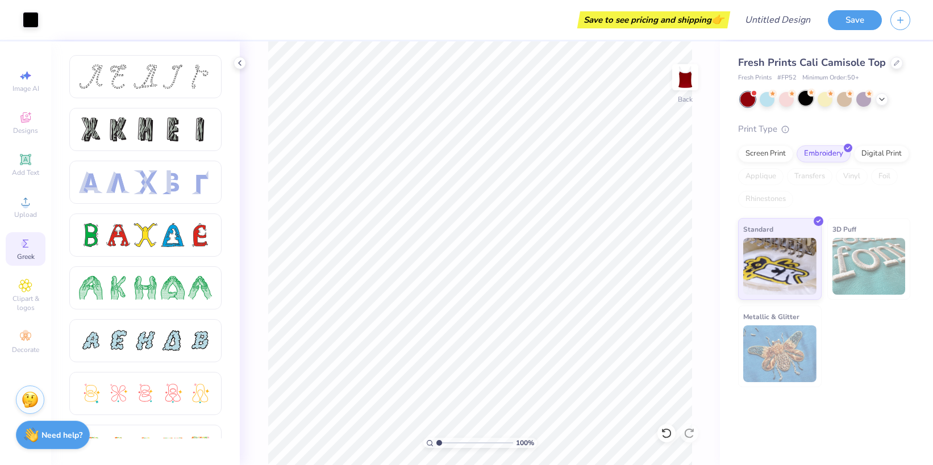
click at [801, 99] on div at bounding box center [805, 98] width 15 height 15
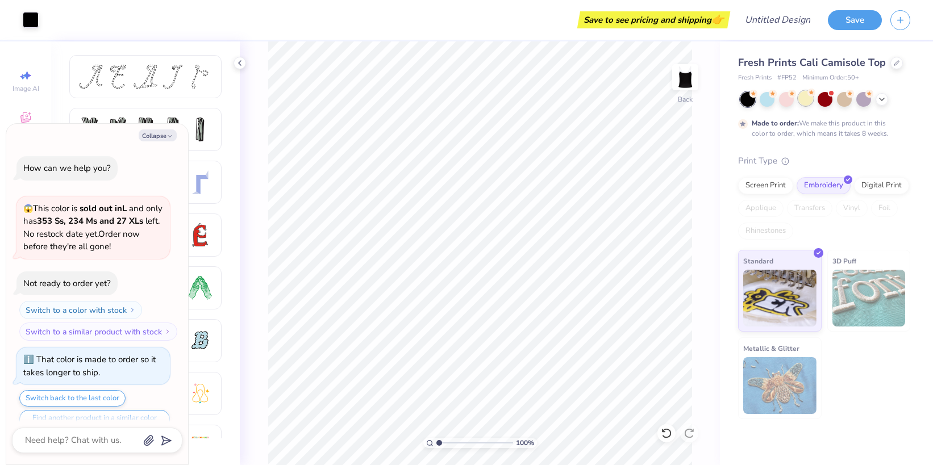
scroll to position [22, 0]
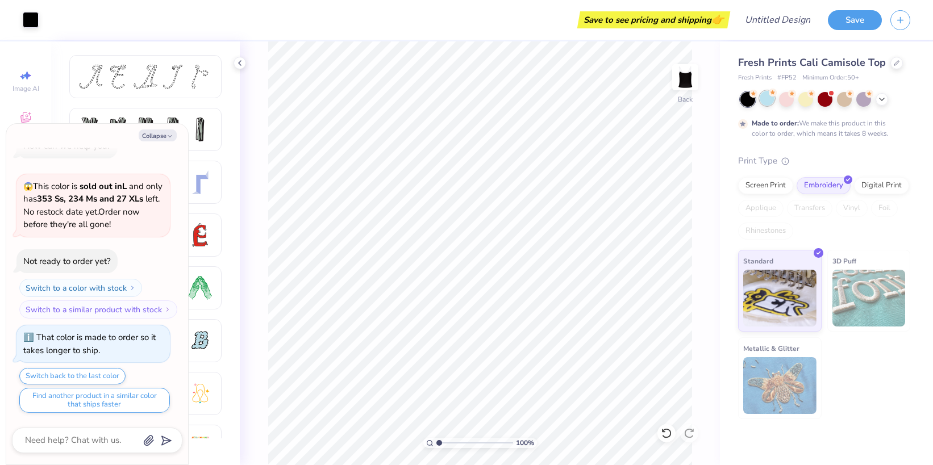
click at [771, 98] on div at bounding box center [767, 98] width 15 height 15
click at [800, 101] on div at bounding box center [805, 98] width 15 height 15
click at [861, 102] on div at bounding box center [863, 98] width 15 height 15
click at [881, 101] on icon at bounding box center [881, 98] width 9 height 9
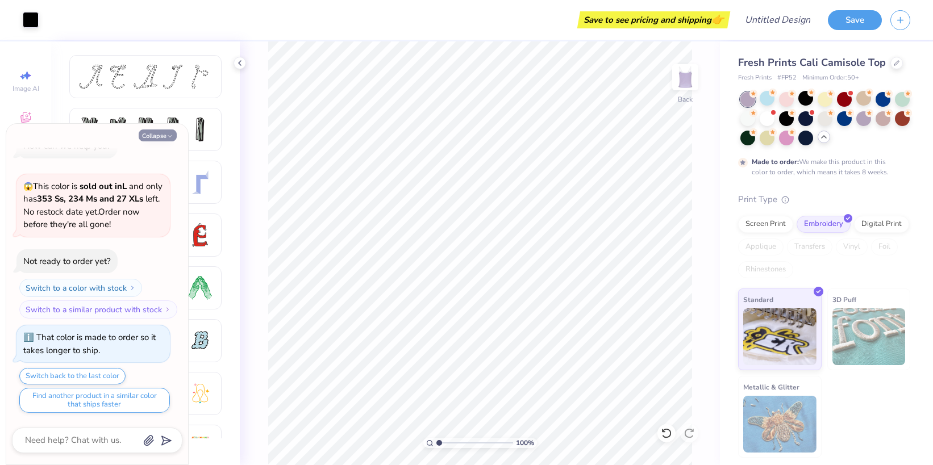
click at [169, 134] on icon "button" at bounding box center [169, 136] width 7 height 7
type textarea "x"
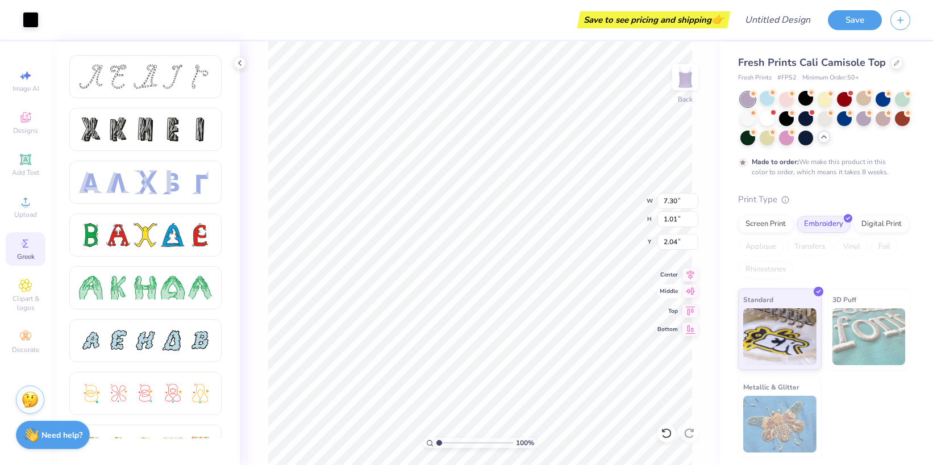
click at [685, 290] on icon at bounding box center [690, 292] width 16 height 14
click at [688, 274] on icon at bounding box center [690, 273] width 7 height 10
click at [690, 306] on icon at bounding box center [690, 310] width 16 height 14
type input "0.50"
click at [688, 272] on icon at bounding box center [690, 273] width 7 height 10
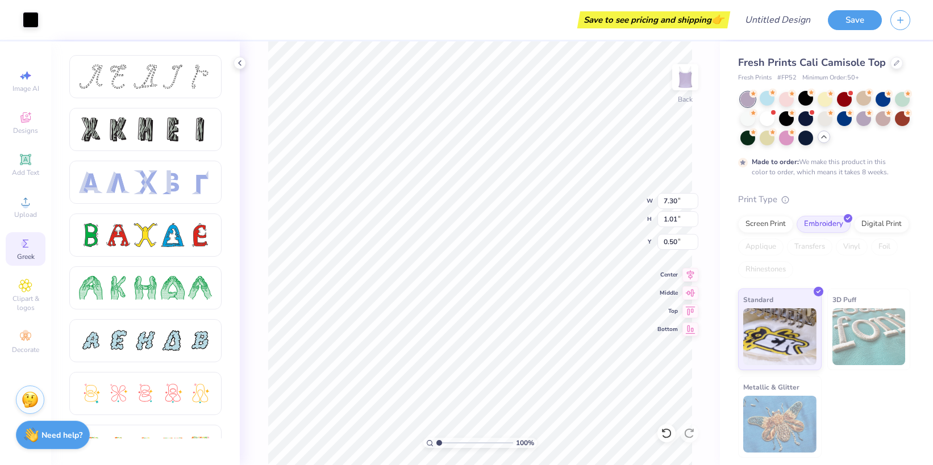
type input "1.57"
click at [28, 286] on icon at bounding box center [25, 286] width 13 height 13
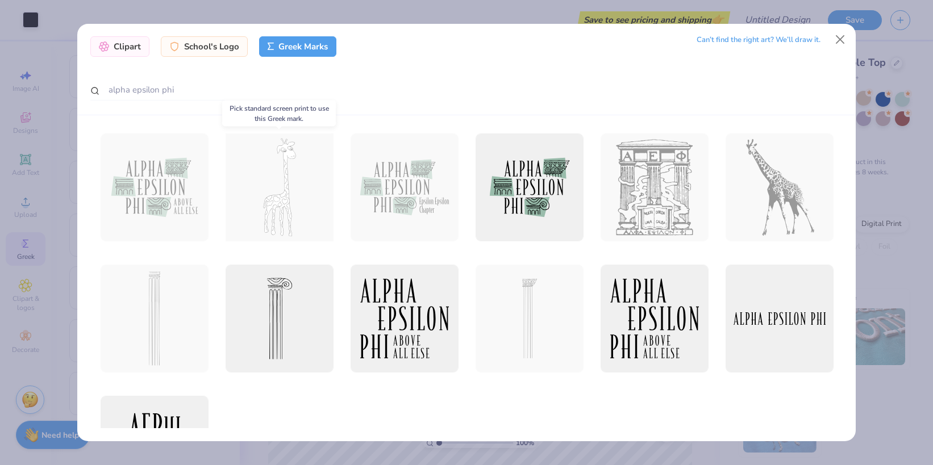
scroll to position [1, 0]
click at [284, 216] on div at bounding box center [279, 187] width 119 height 119
click at [273, 182] on div at bounding box center [279, 187] width 119 height 119
drag, startPoint x: 288, startPoint y: 197, endPoint x: 301, endPoint y: 196, distance: 13.1
click at [303, 199] on div at bounding box center [279, 187] width 119 height 119
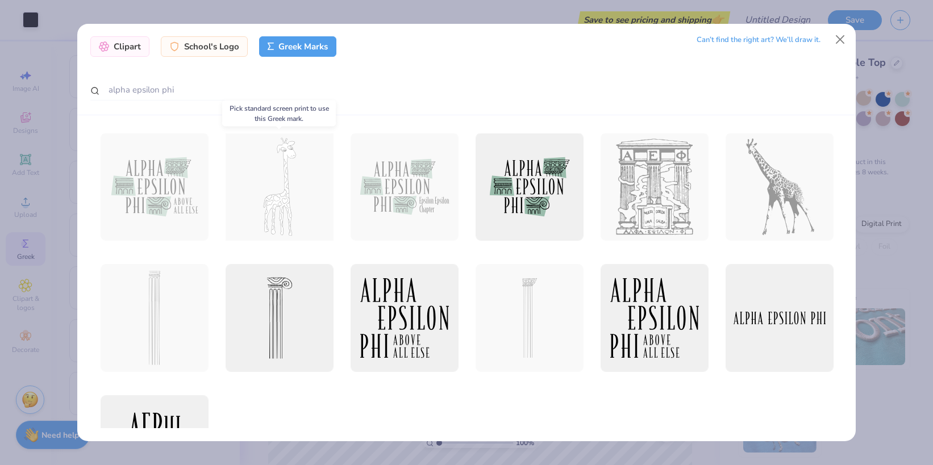
click at [289, 195] on div at bounding box center [279, 187] width 119 height 119
click at [285, 193] on div at bounding box center [279, 187] width 119 height 119
click at [308, 112] on div "Clipart School's Logo Greek Marks Can’t find the right art? We’ll draw it. alph…" at bounding box center [466, 69] width 778 height 91
click at [764, 174] on div at bounding box center [779, 187] width 119 height 119
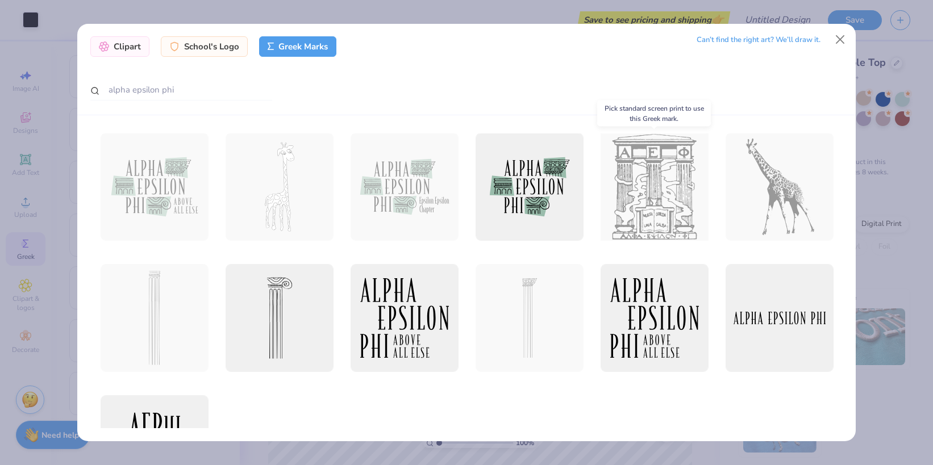
click at [632, 164] on div at bounding box center [654, 187] width 119 height 119
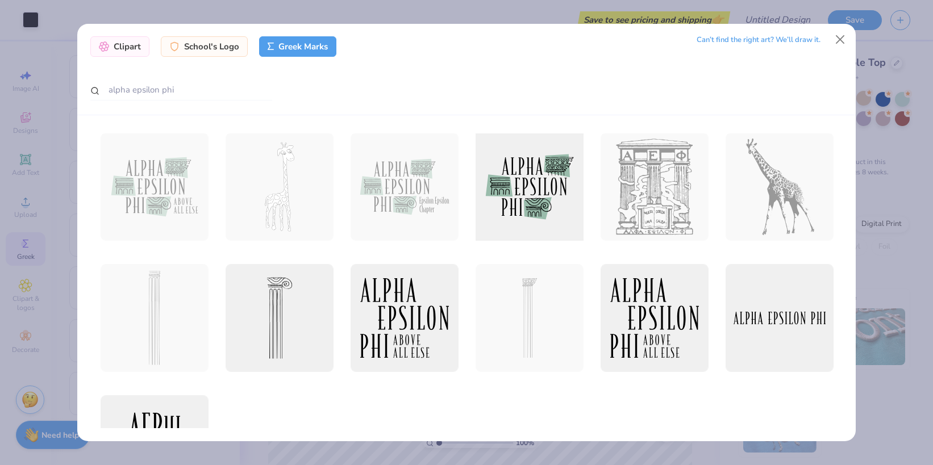
click at [536, 172] on div at bounding box center [529, 187] width 119 height 119
